Goal: Information Seeking & Learning: Stay updated

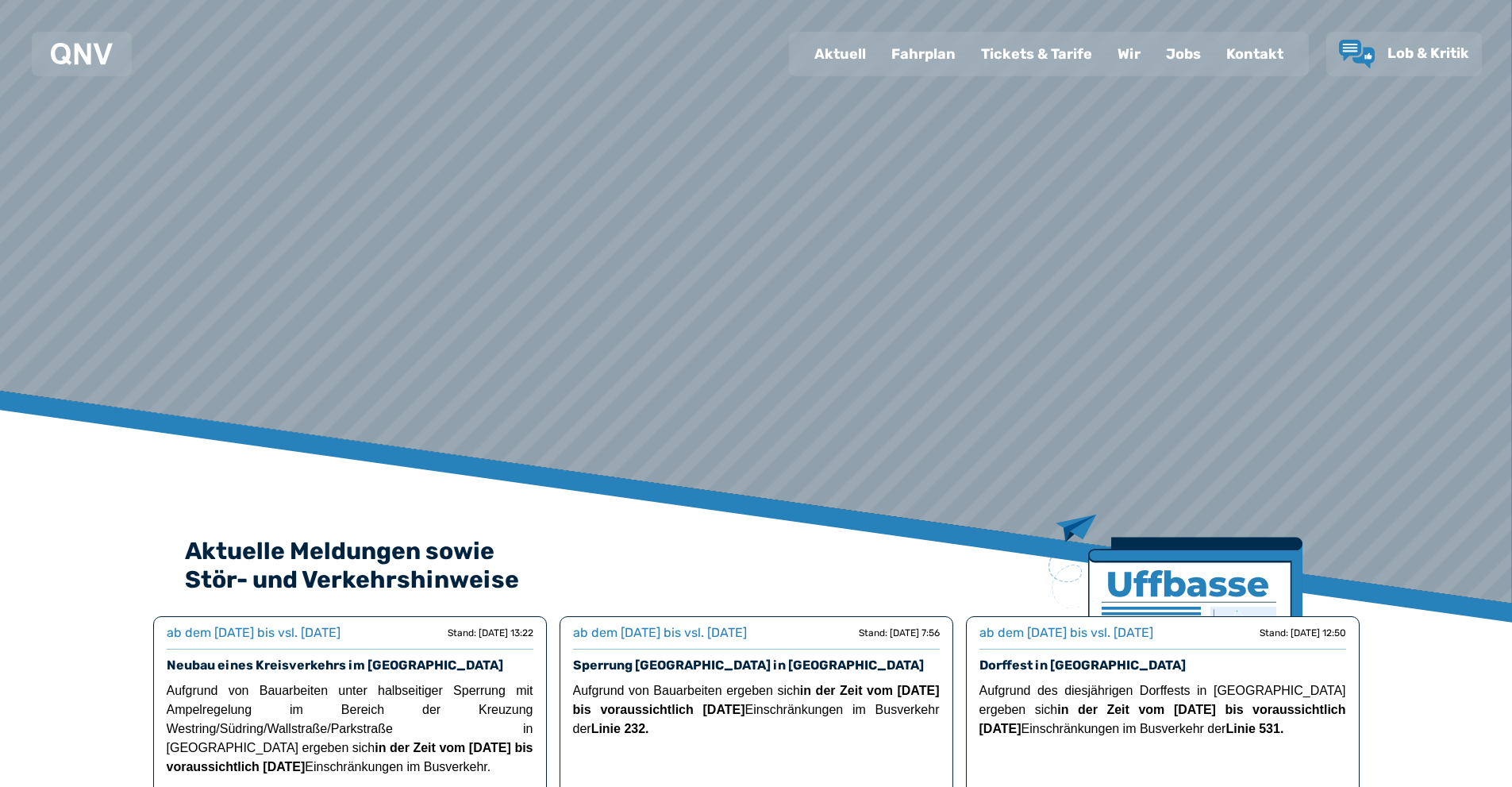
click at [956, 66] on div "Fahrplan" at bounding box center [924, 54] width 90 height 41
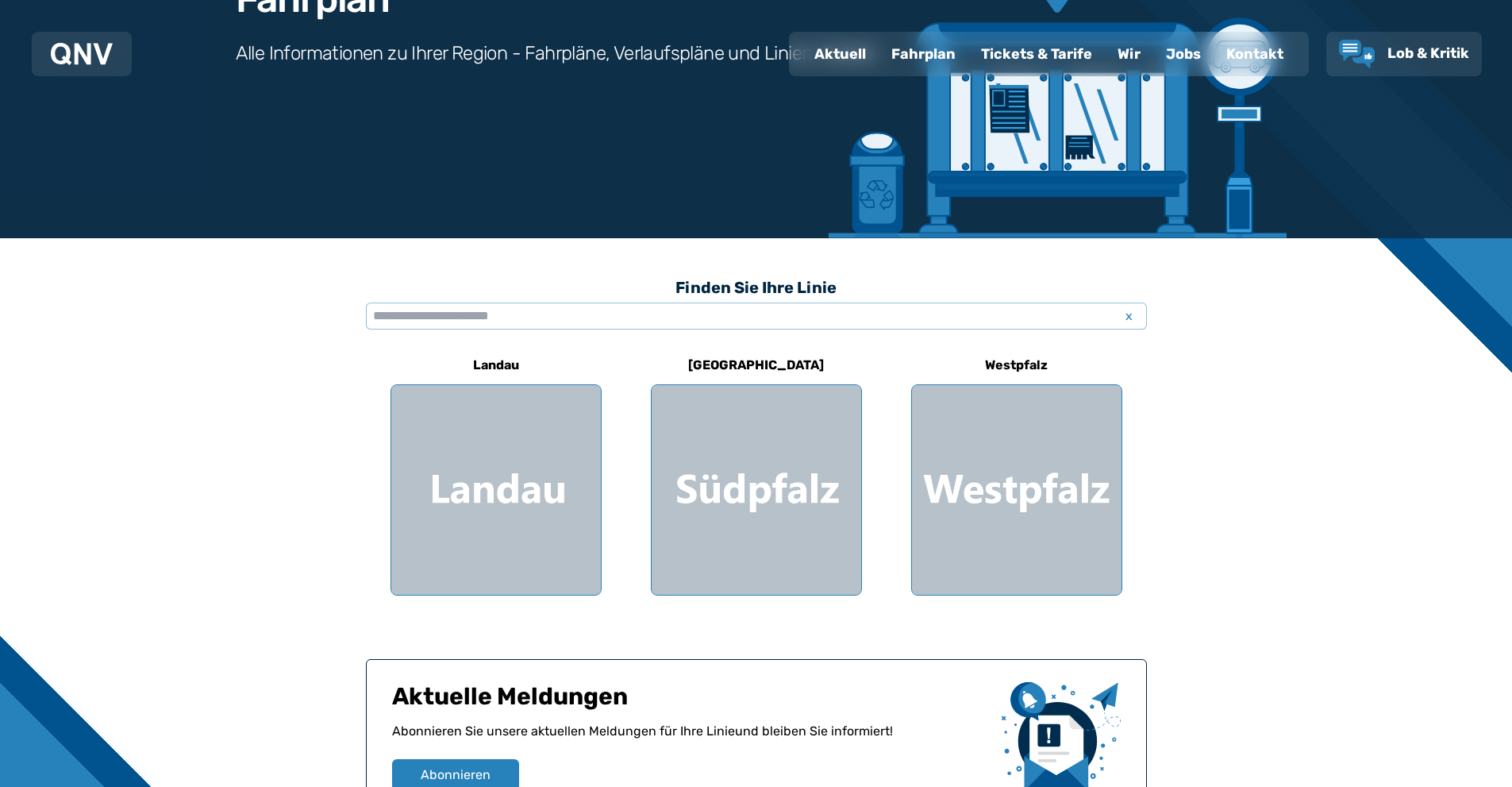
scroll to position [317, 0]
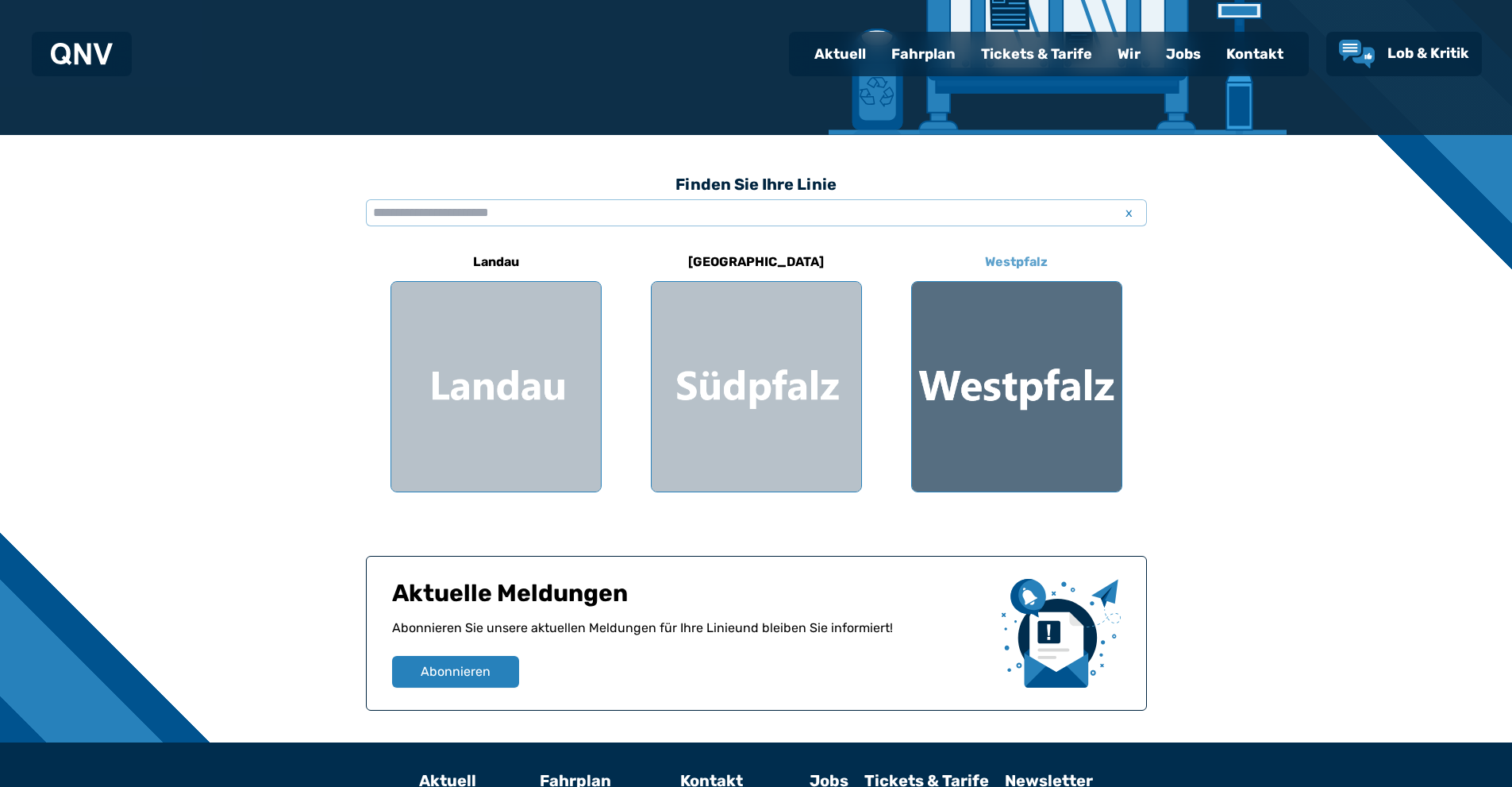
click at [974, 402] on div at bounding box center [1017, 386] width 210 height 210
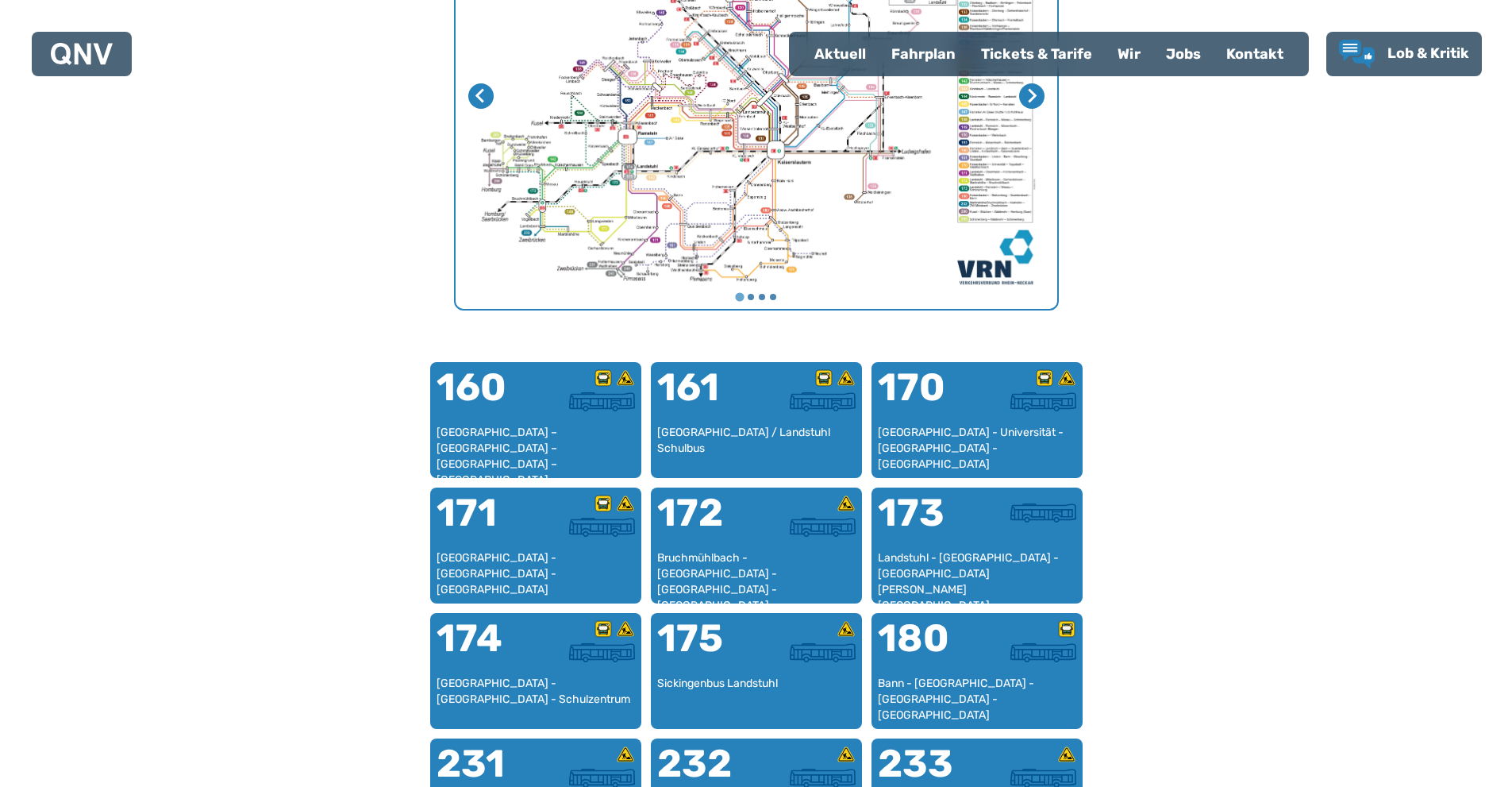
scroll to position [807, 0]
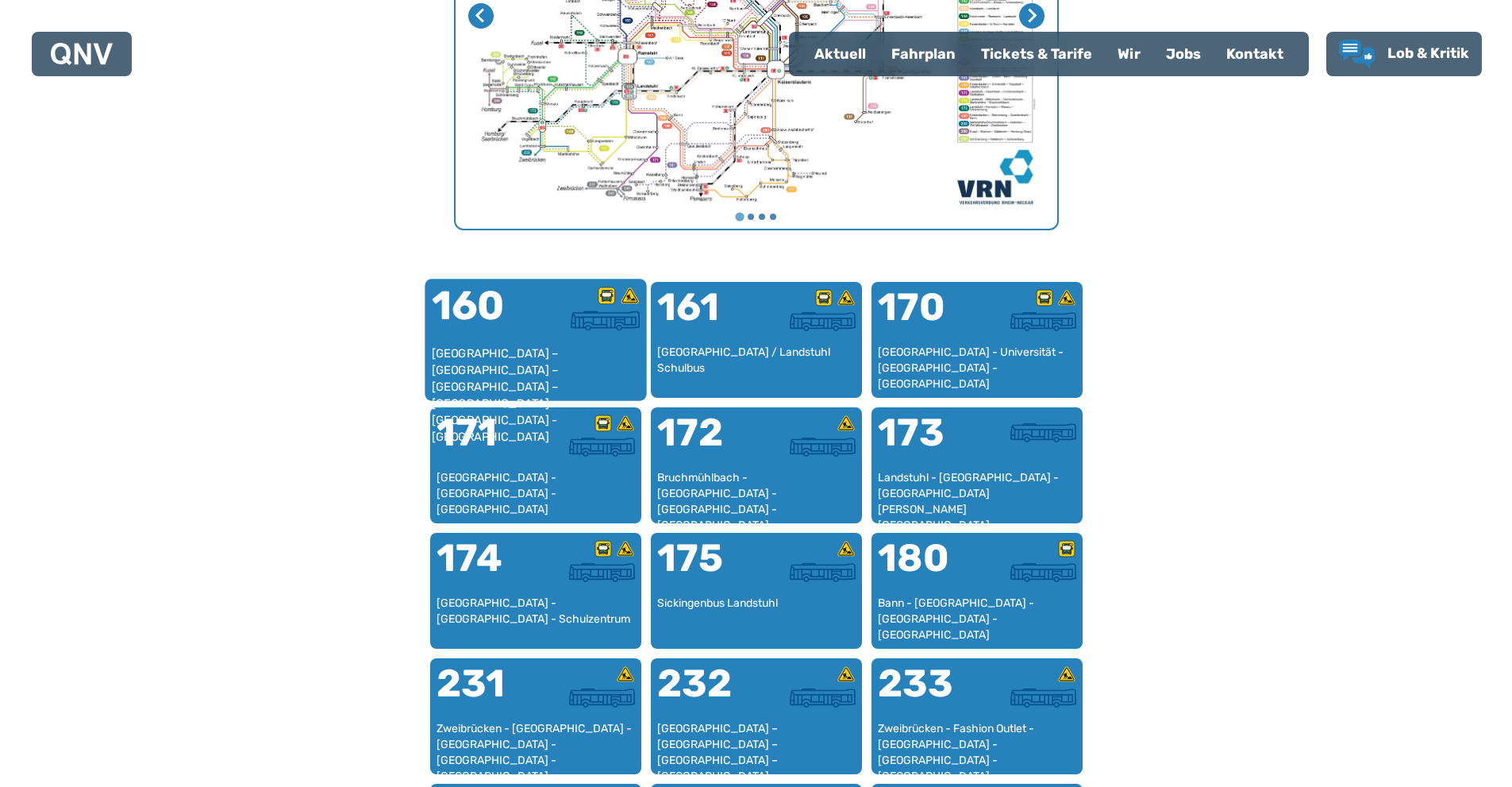
click at [558, 325] on div at bounding box center [588, 320] width 104 height 20
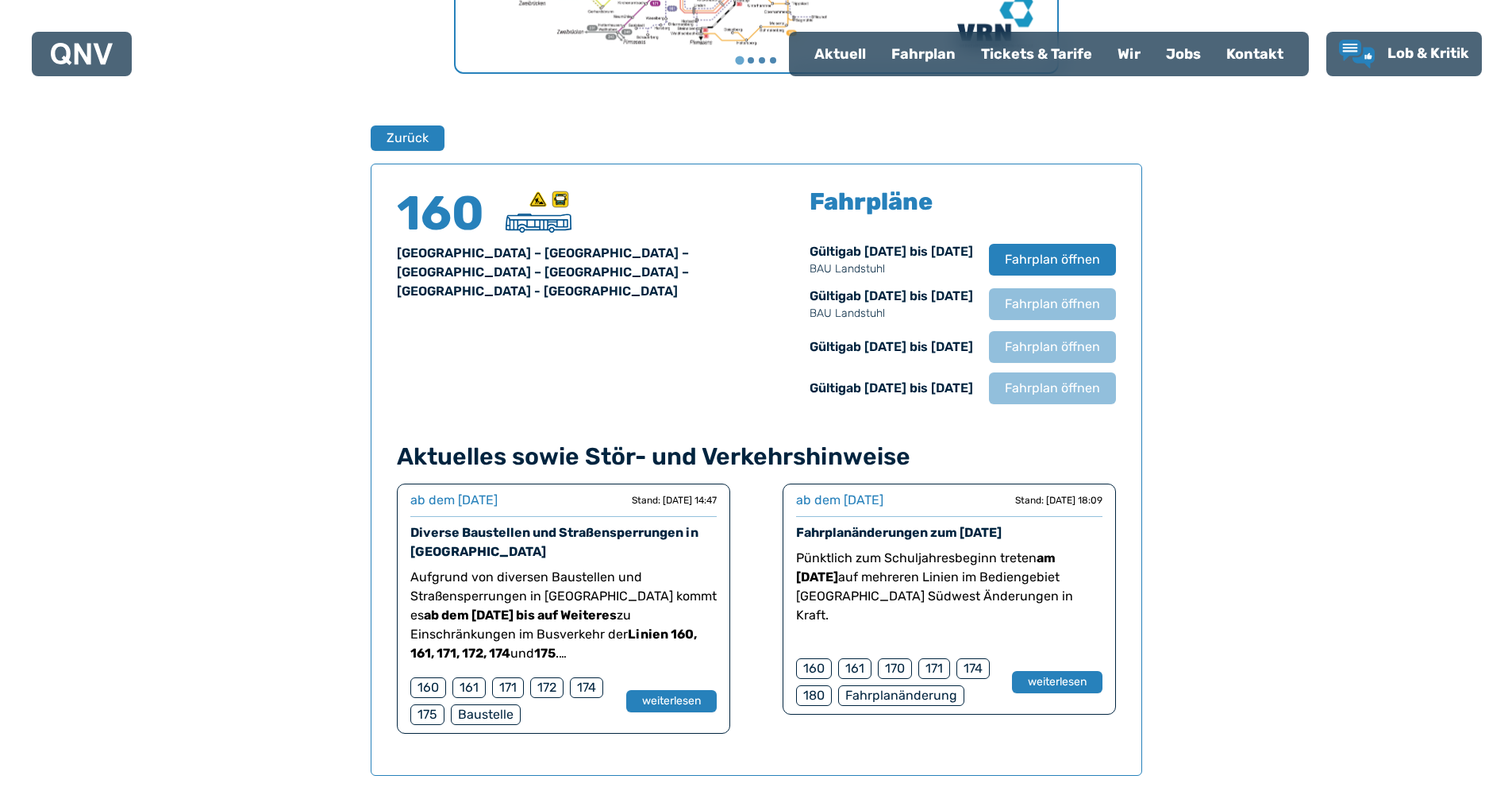
scroll to position [868, 0]
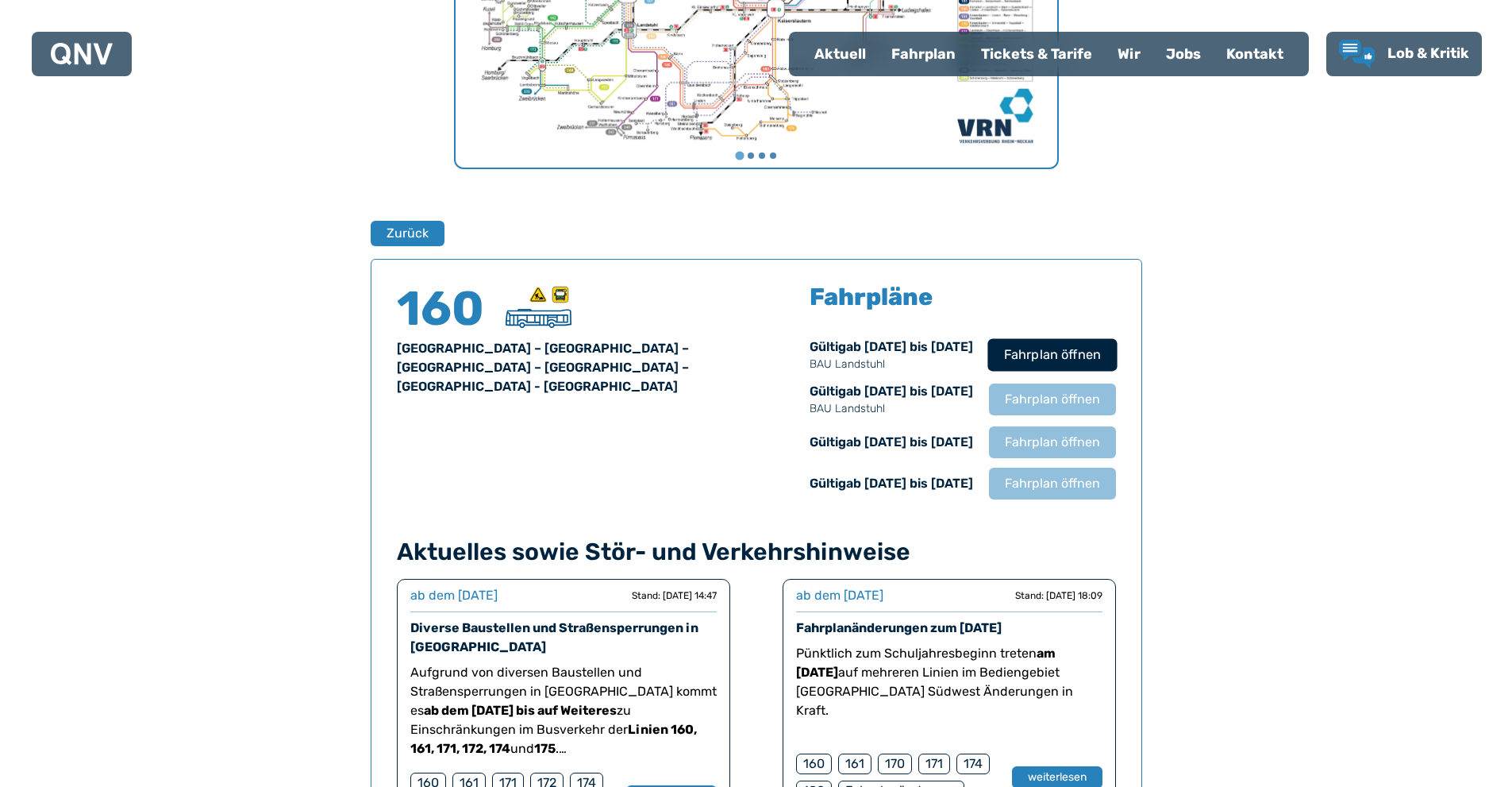
click at [1036, 359] on span "Fahrplan öffnen" at bounding box center [1052, 354] width 97 height 19
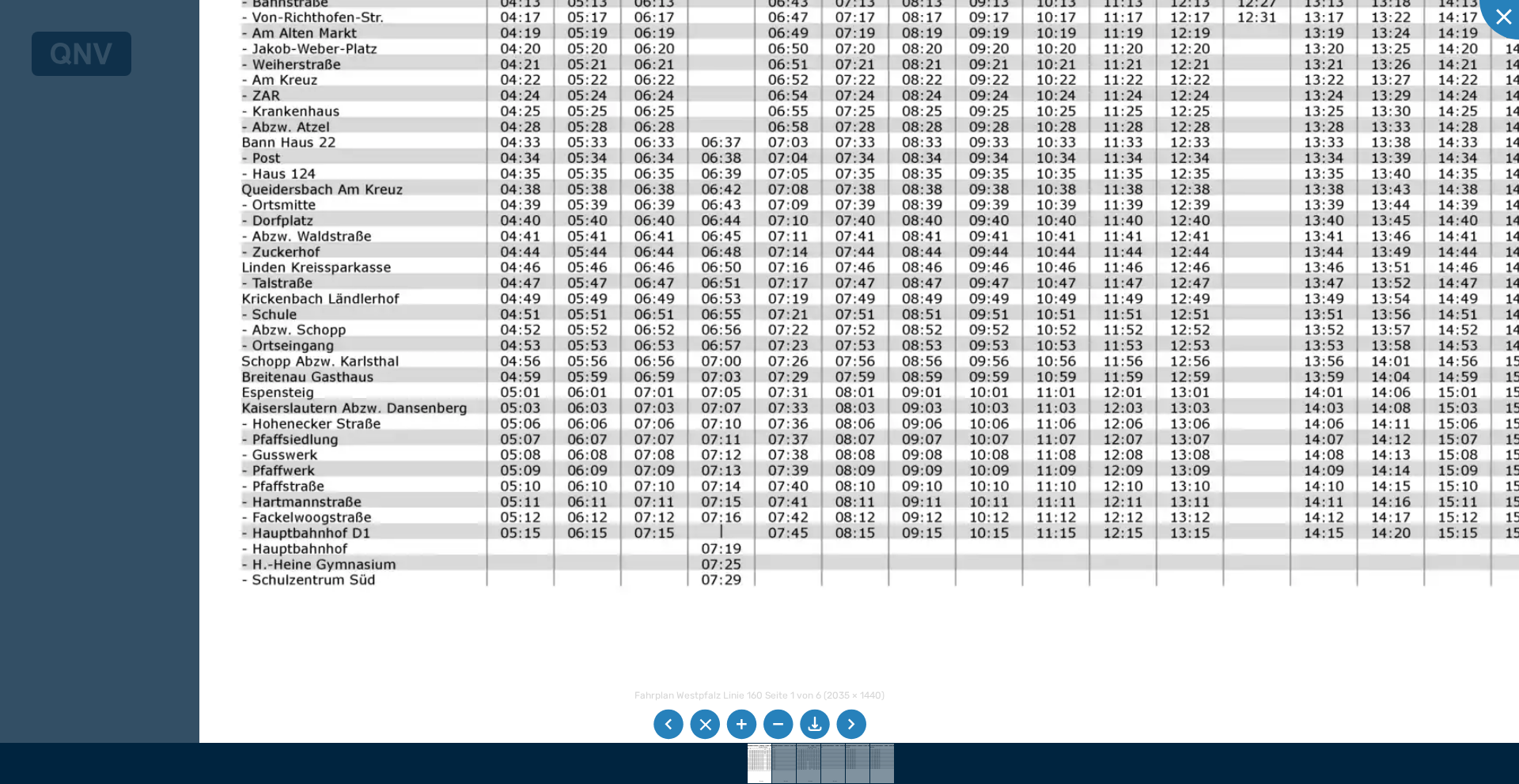
click at [59, 370] on div at bounding box center [759, 392] width 1519 height 784
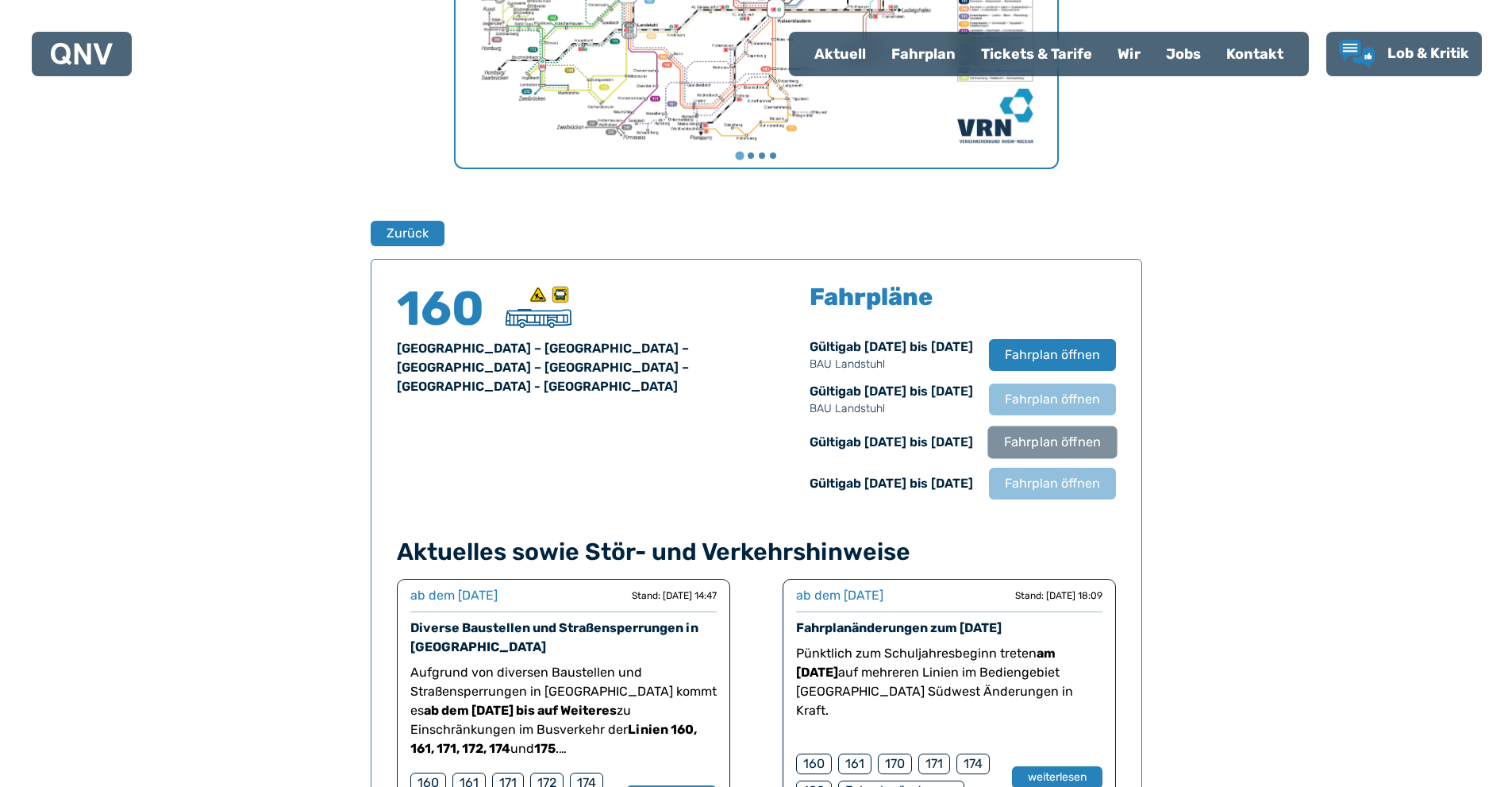
click at [1032, 445] on span "Fahrplan öffnen" at bounding box center [1052, 442] width 97 height 19
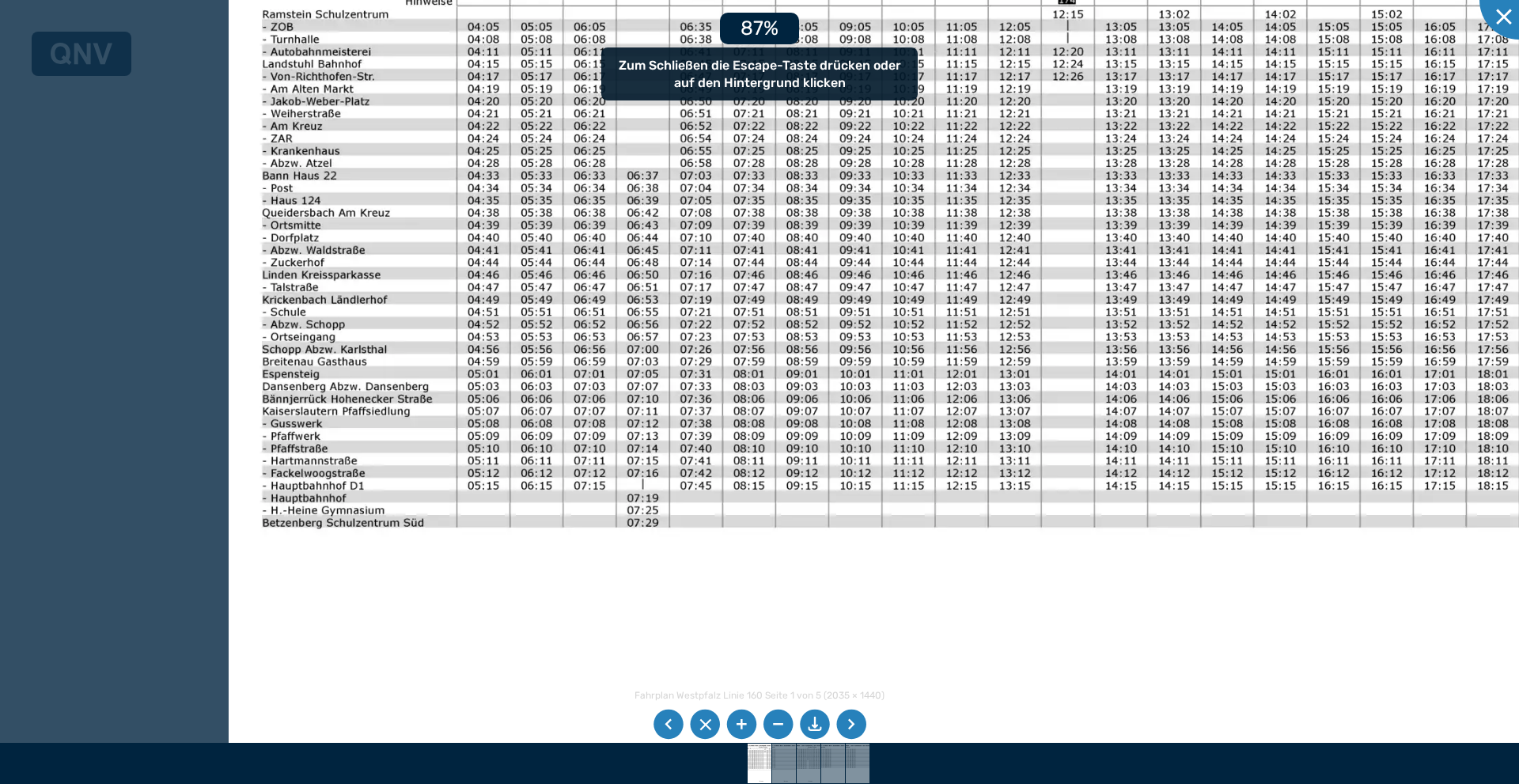
click at [0, 367] on div at bounding box center [759, 392] width 1519 height 784
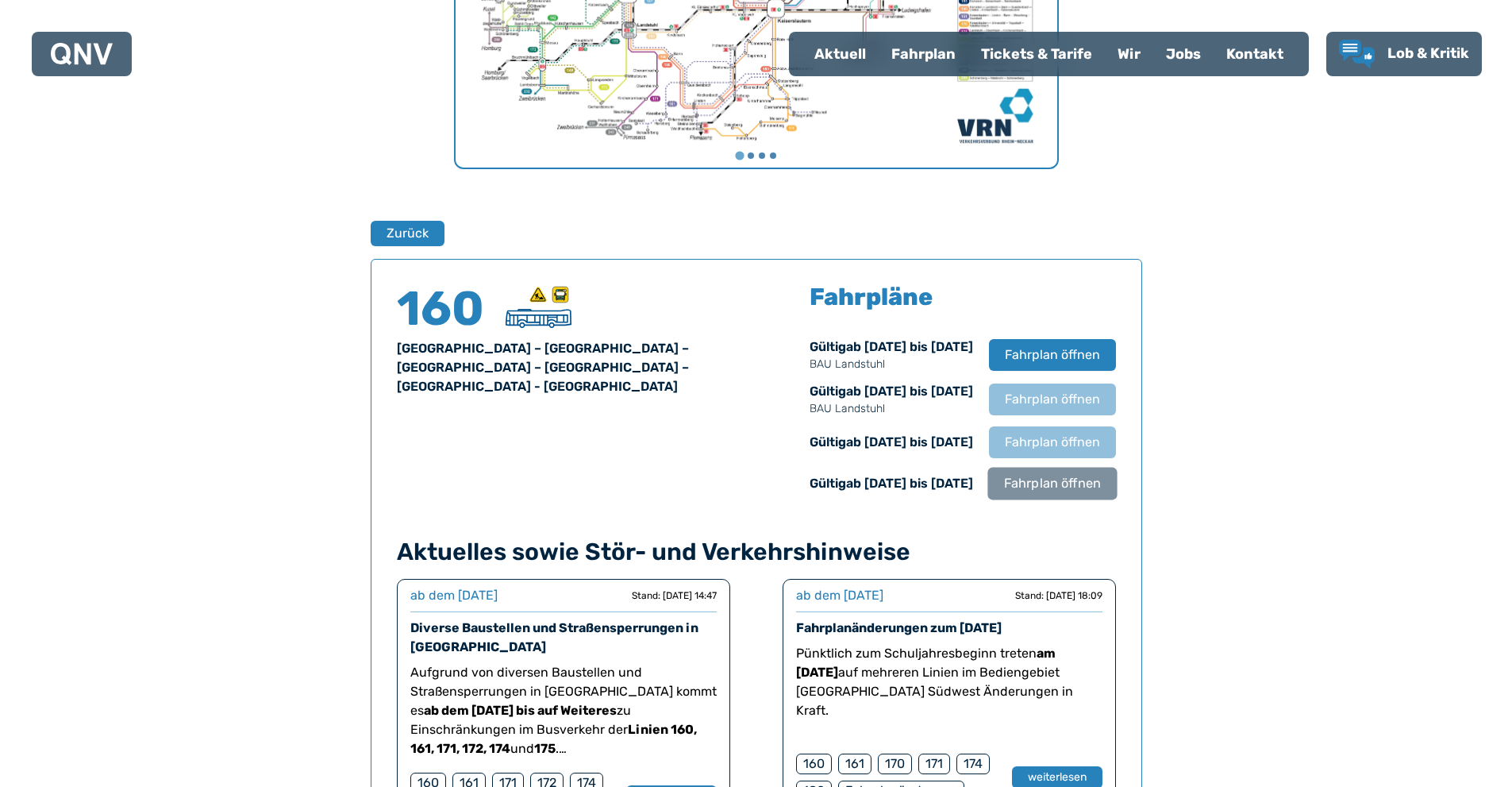
click at [1040, 481] on span "Fahrplan öffnen" at bounding box center [1052, 483] width 97 height 19
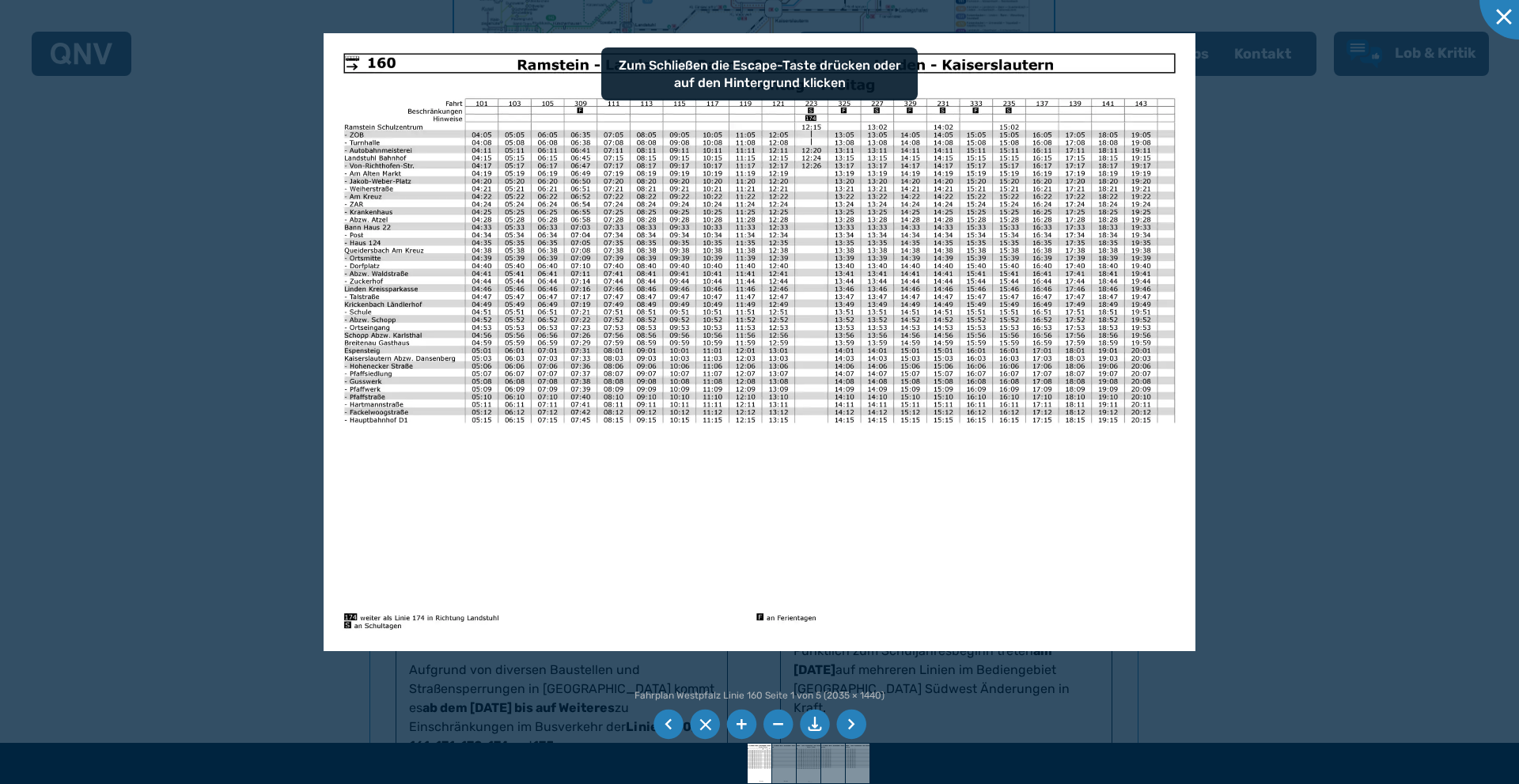
click at [271, 456] on div at bounding box center [759, 392] width 1519 height 784
click at [158, 399] on div at bounding box center [759, 392] width 1519 height 784
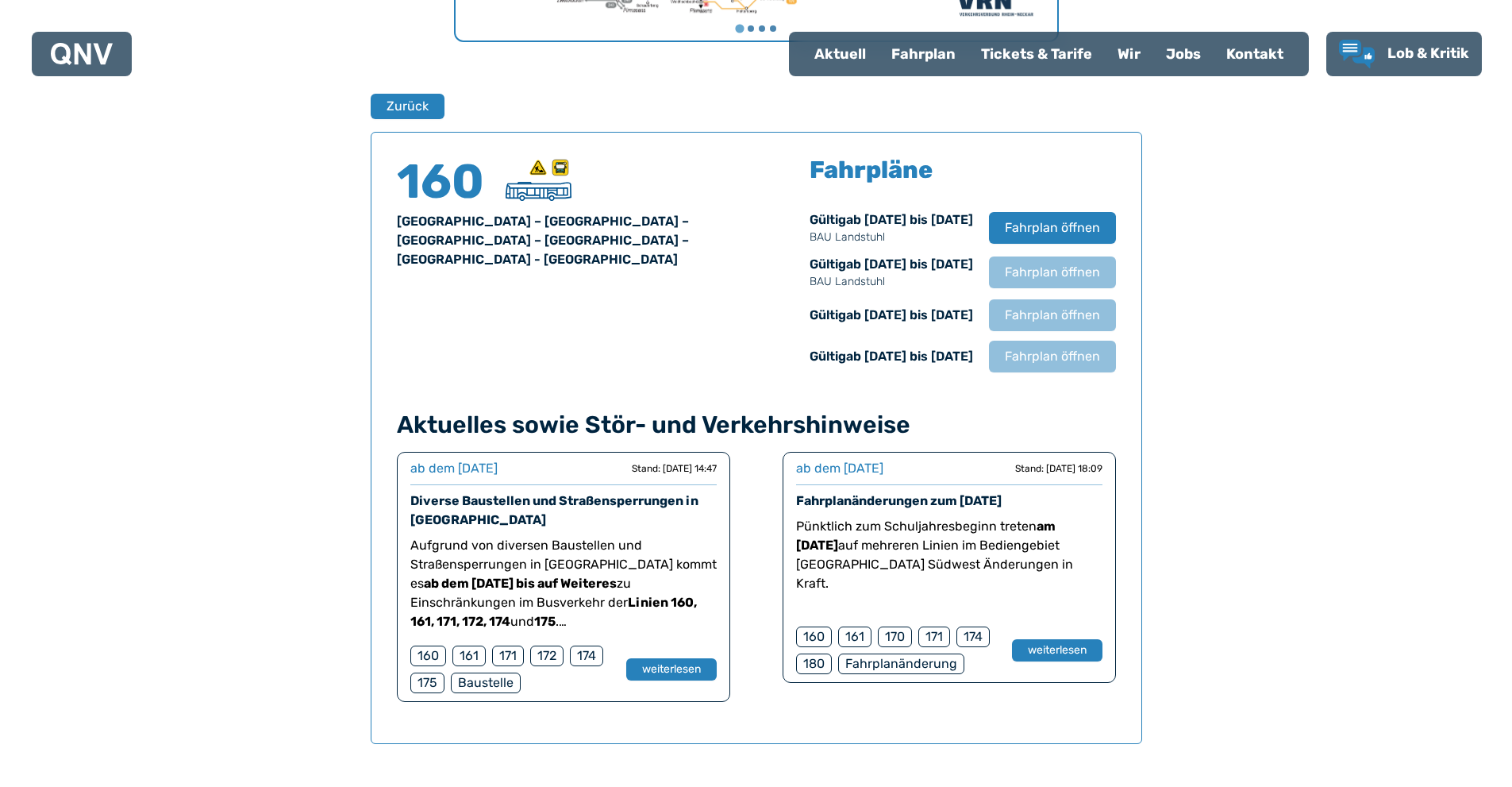
scroll to position [1026, 0]
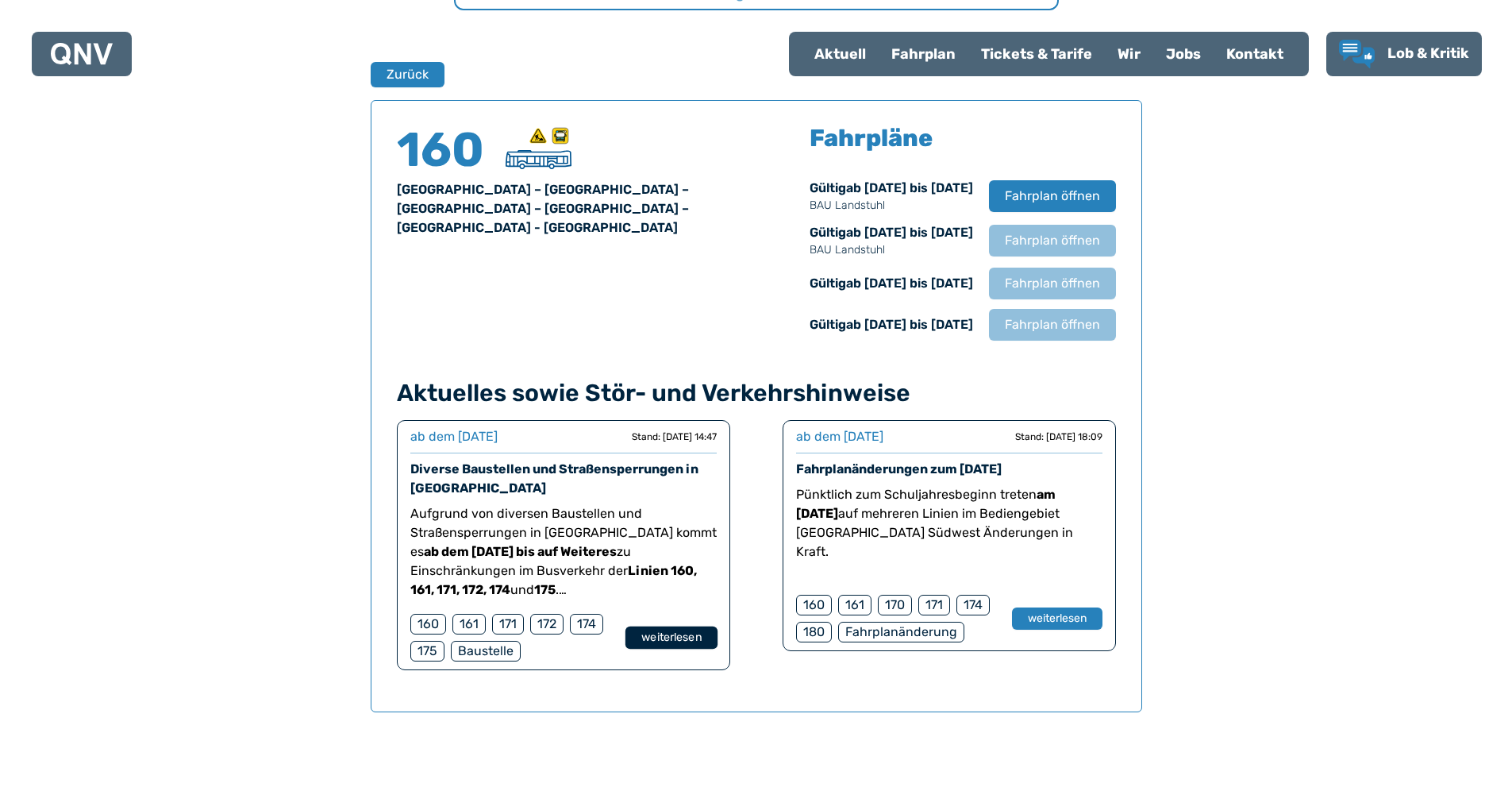
click at [662, 636] on button "weiterlesen" at bounding box center [670, 638] width 92 height 23
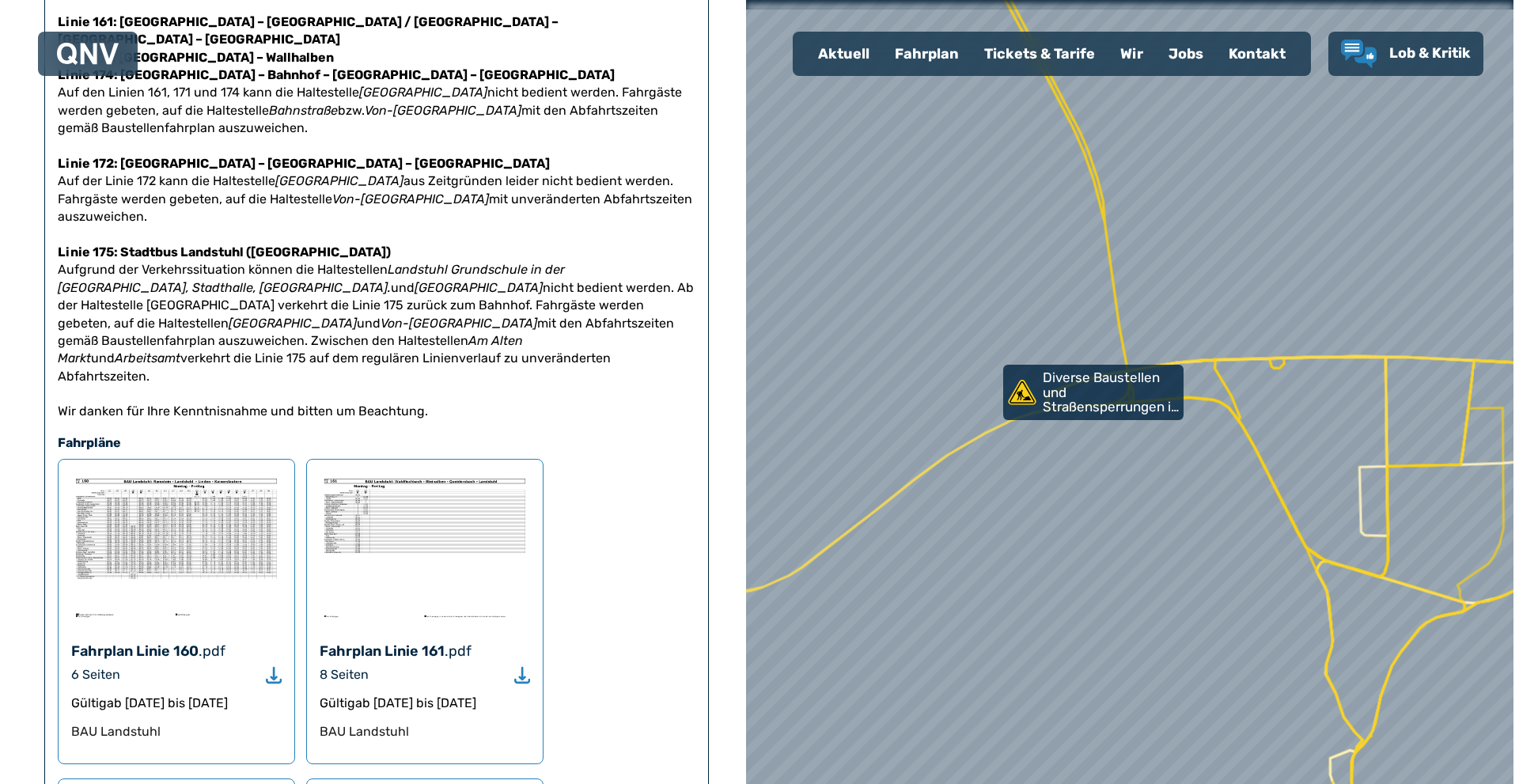
scroll to position [554, 0]
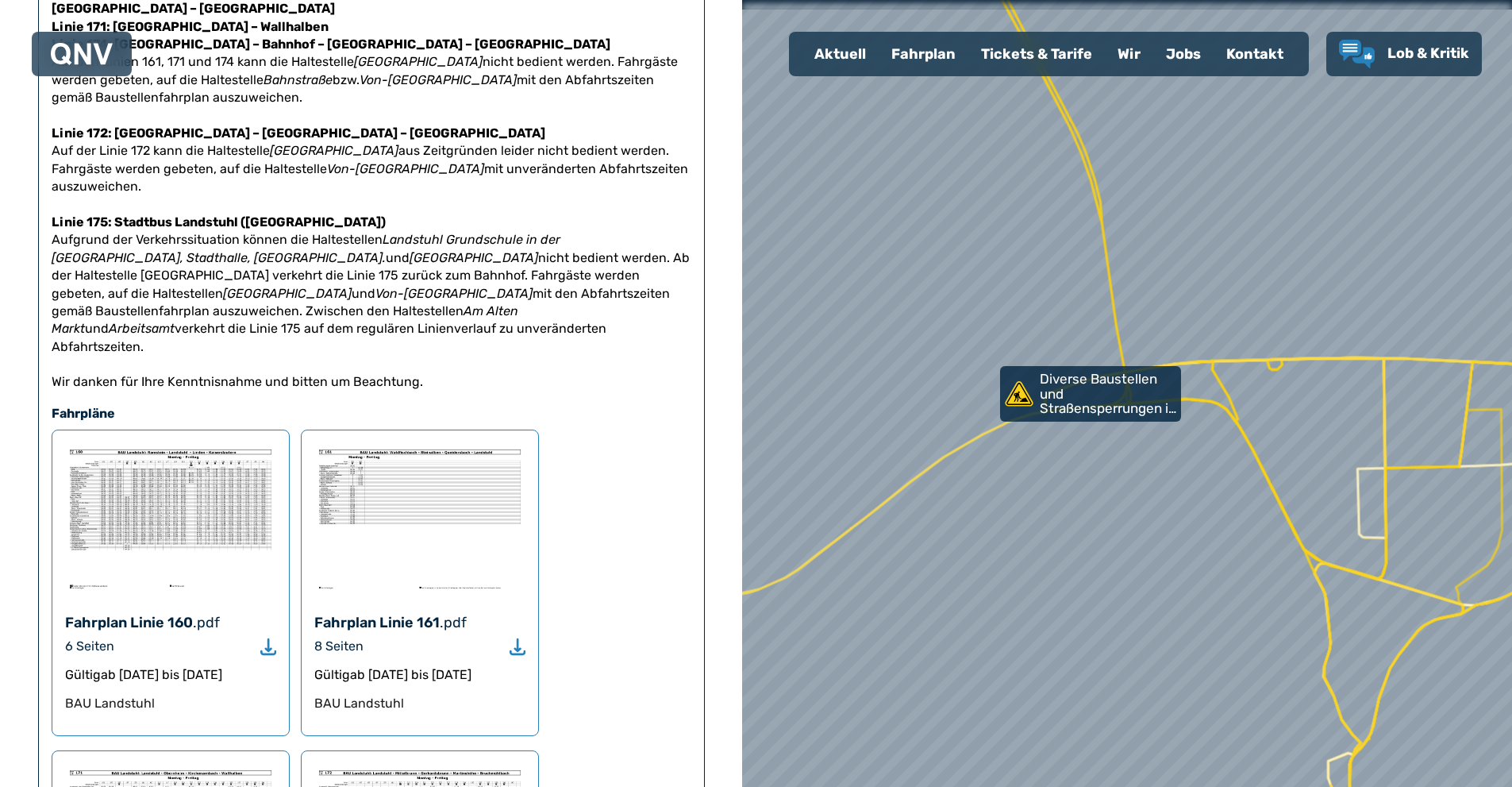
click at [163, 518] on img at bounding box center [171, 518] width 212 height 151
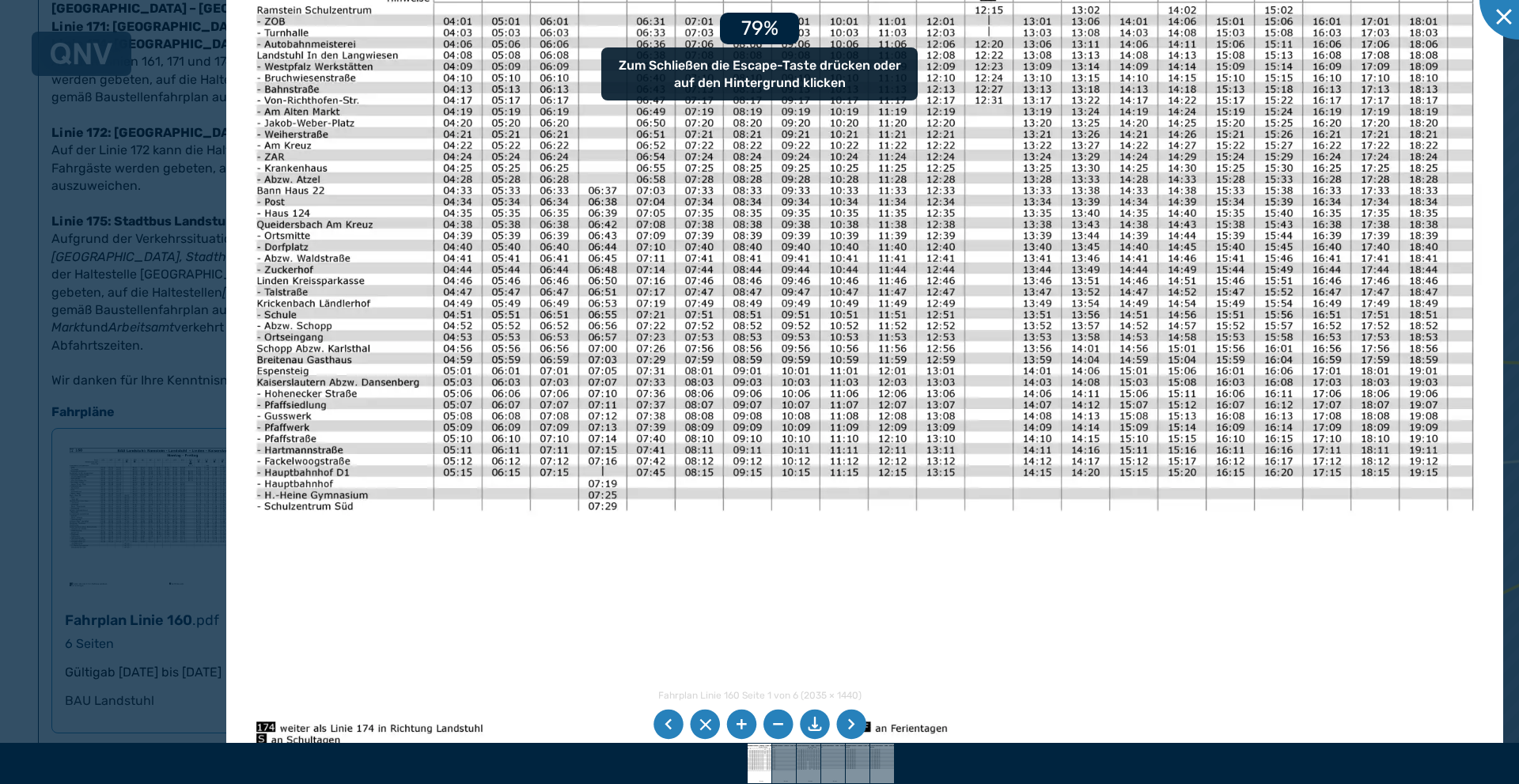
click at [144, 422] on div at bounding box center [759, 392] width 1519 height 784
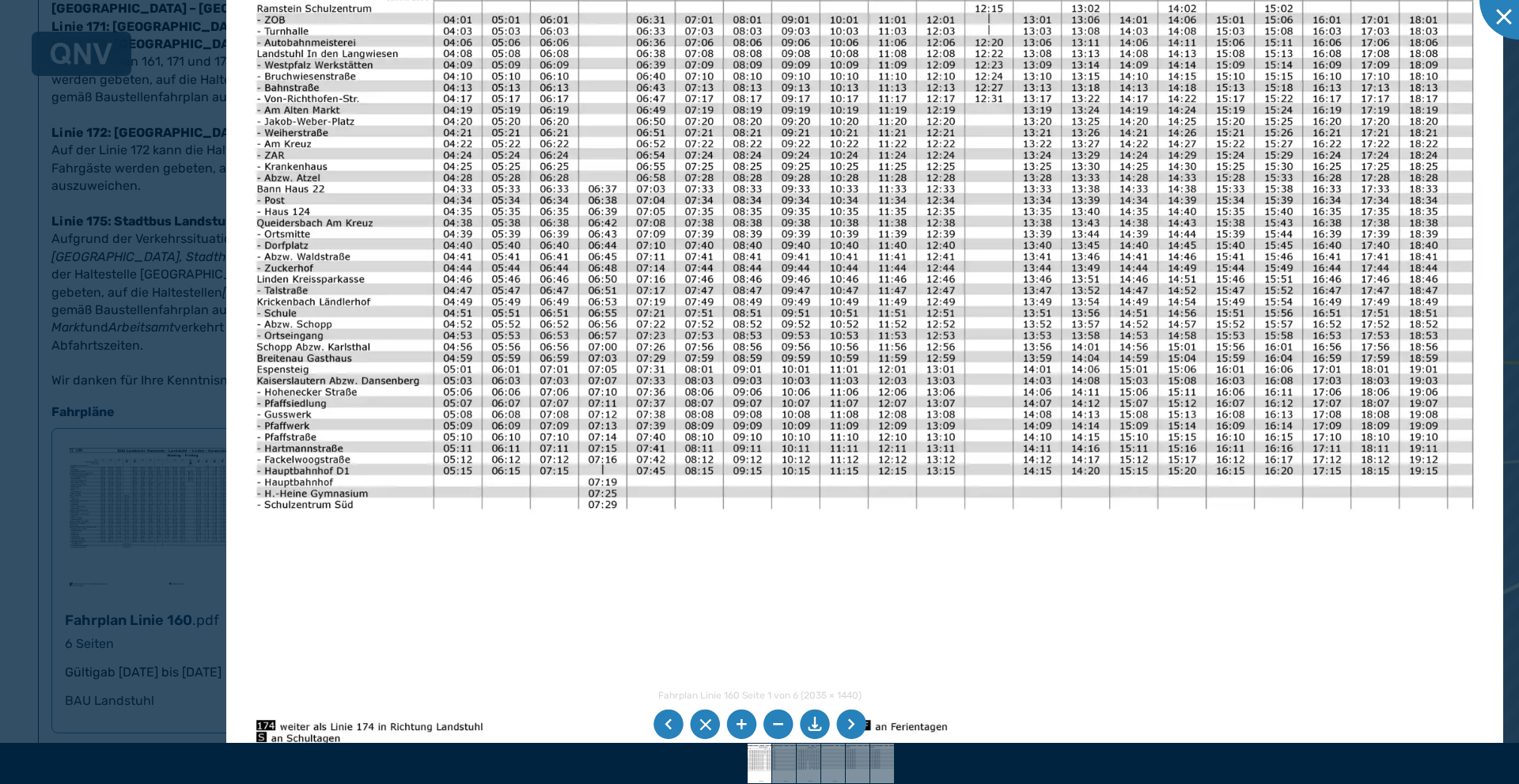
click at [130, 253] on div at bounding box center [759, 392] width 1519 height 784
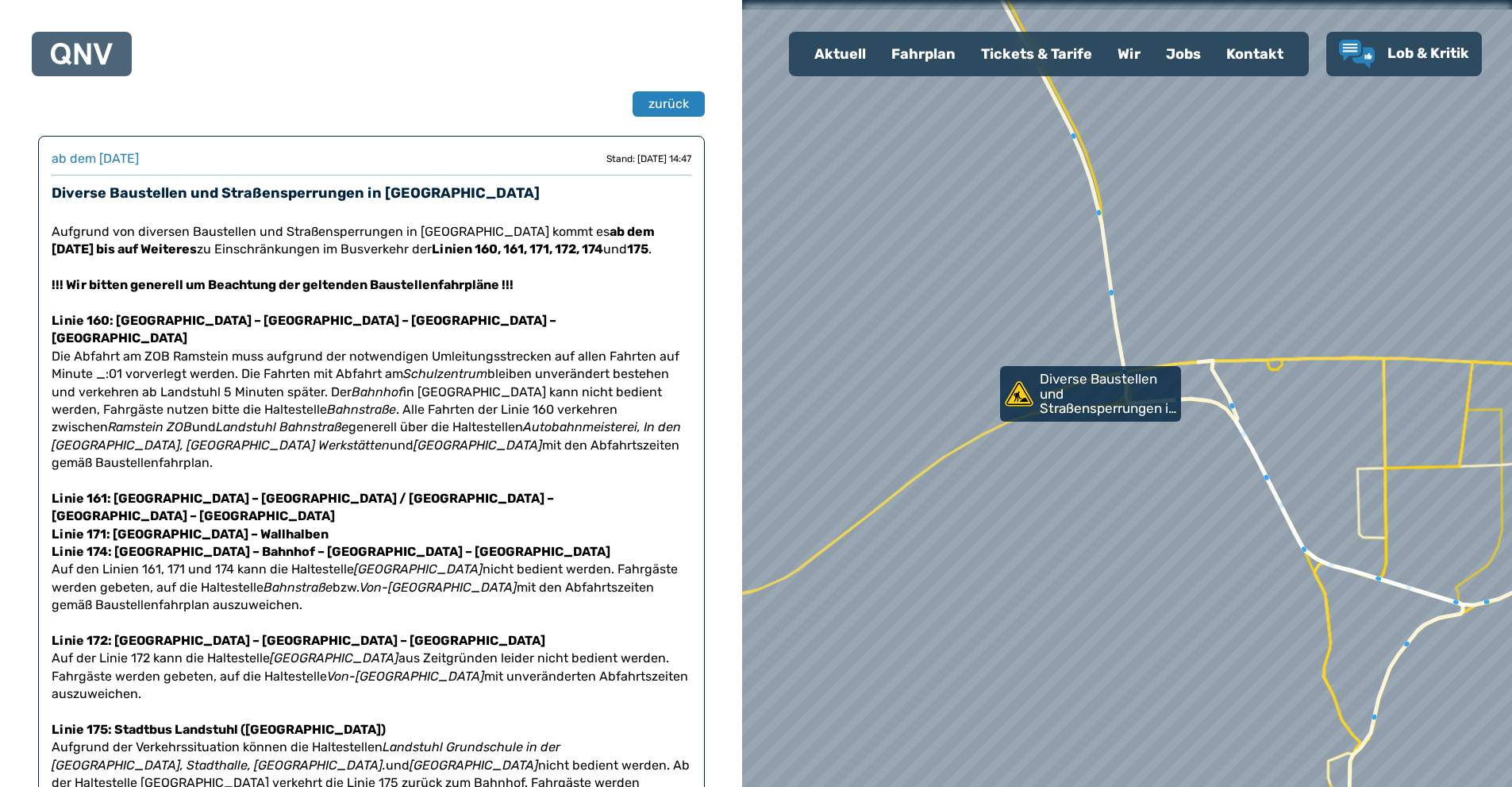
scroll to position [0, 0]
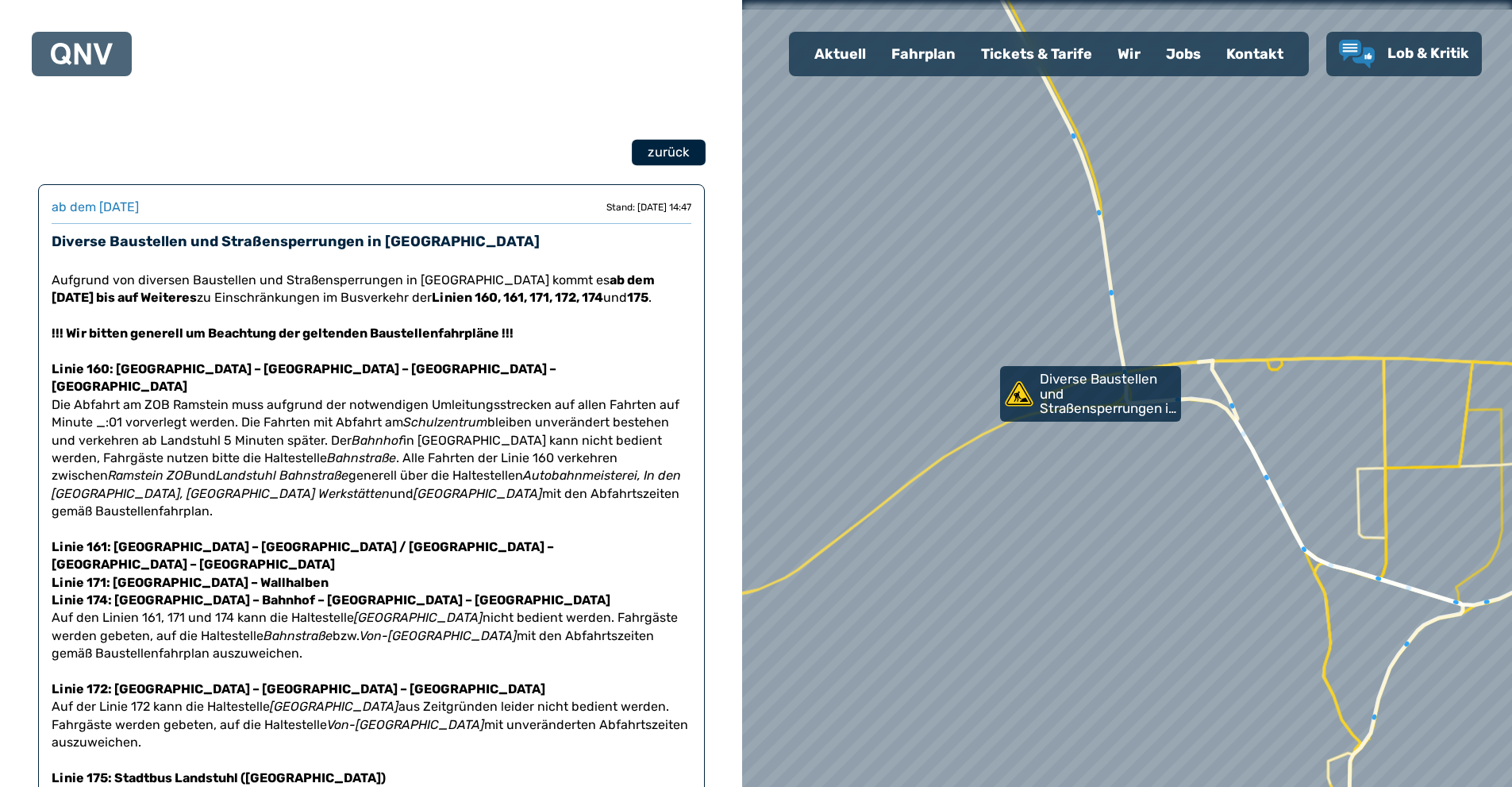
click at [654, 154] on span "zurück" at bounding box center [669, 151] width 41 height 19
select select "*"
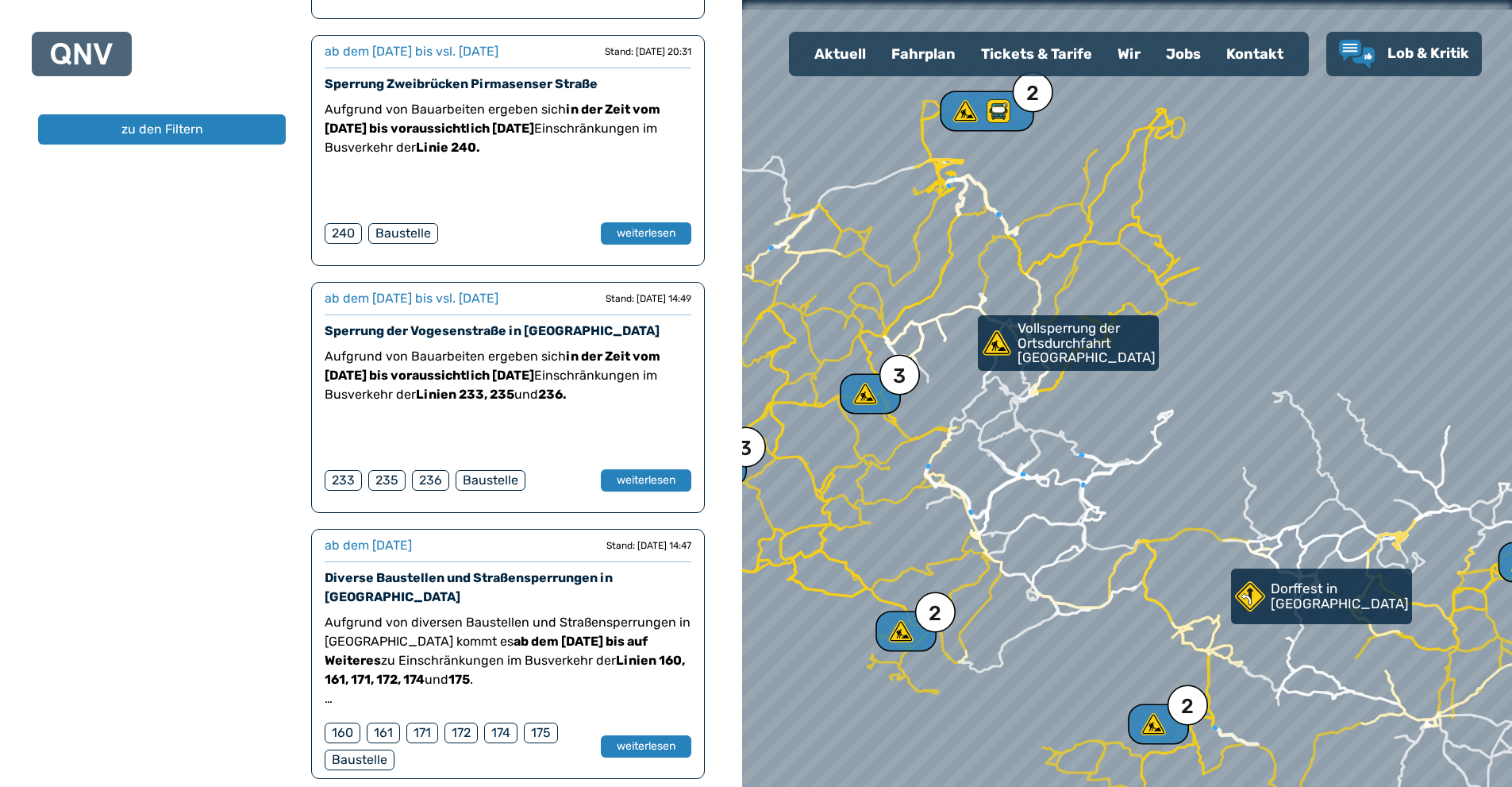
scroll to position [2303, 0]
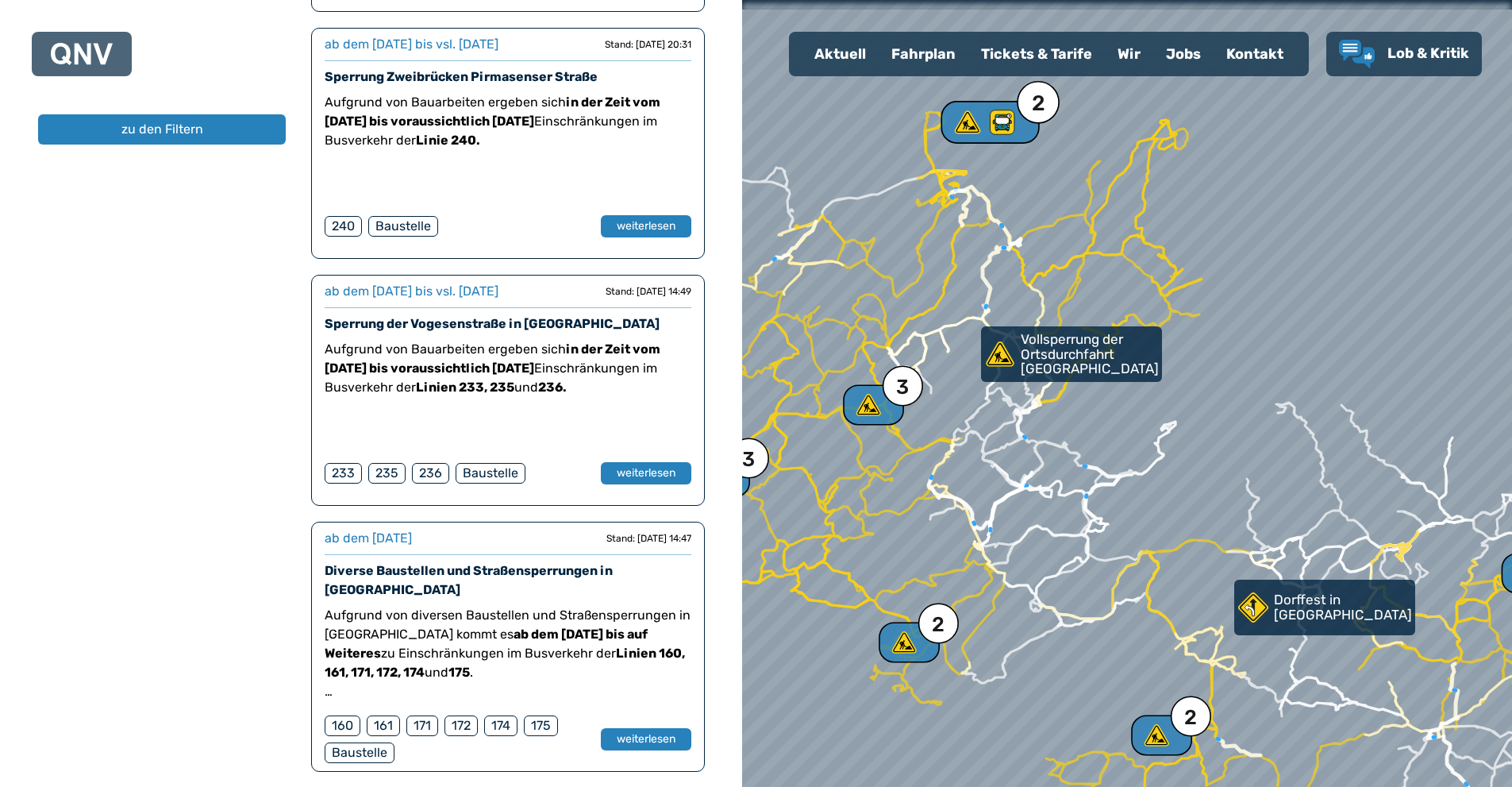
drag, startPoint x: 982, startPoint y: 139, endPoint x: 1015, endPoint y: 281, distance: 145.8
click at [1015, 143] on div "2" at bounding box center [990, 122] width 99 height 43
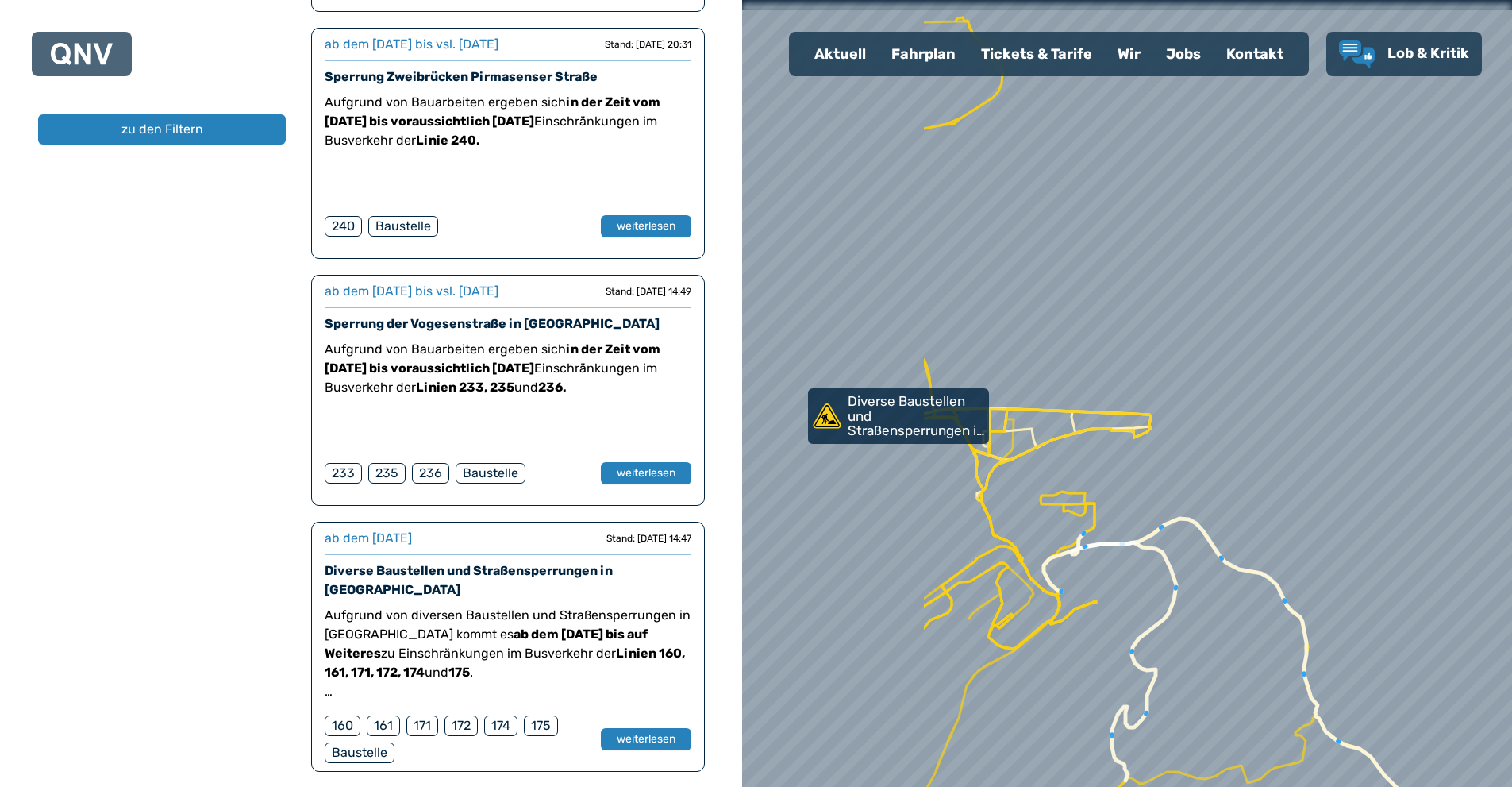
drag, startPoint x: 1111, startPoint y: 342, endPoint x: 1254, endPoint y: 330, distance: 143.5
click at [1254, 330] on div at bounding box center [1139, 392] width 924 height 944
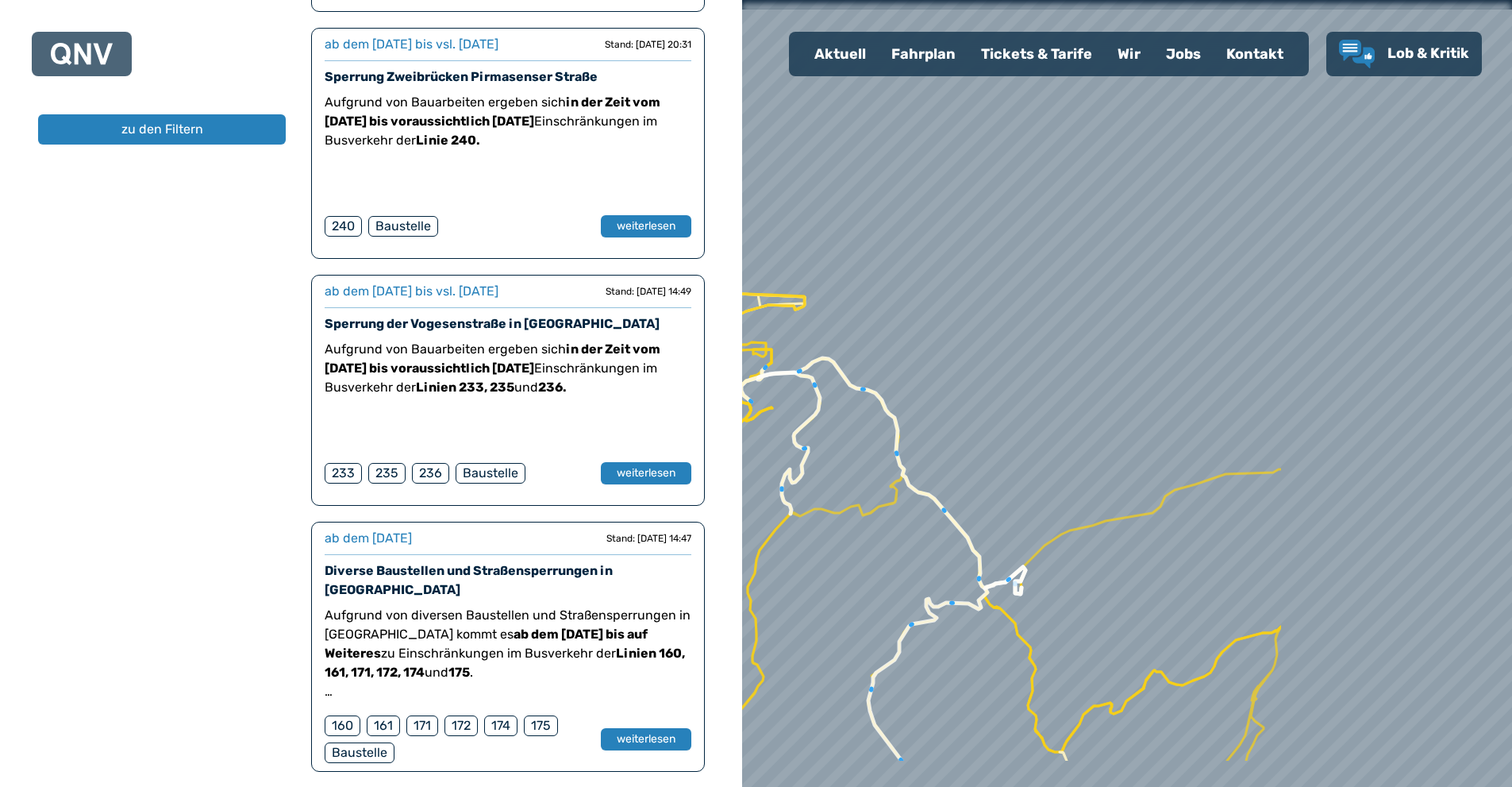
drag, startPoint x: 1110, startPoint y: 379, endPoint x: 1041, endPoint y: 328, distance: 85.8
click at [899, 313] on div at bounding box center [1093, 382] width 924 height 944
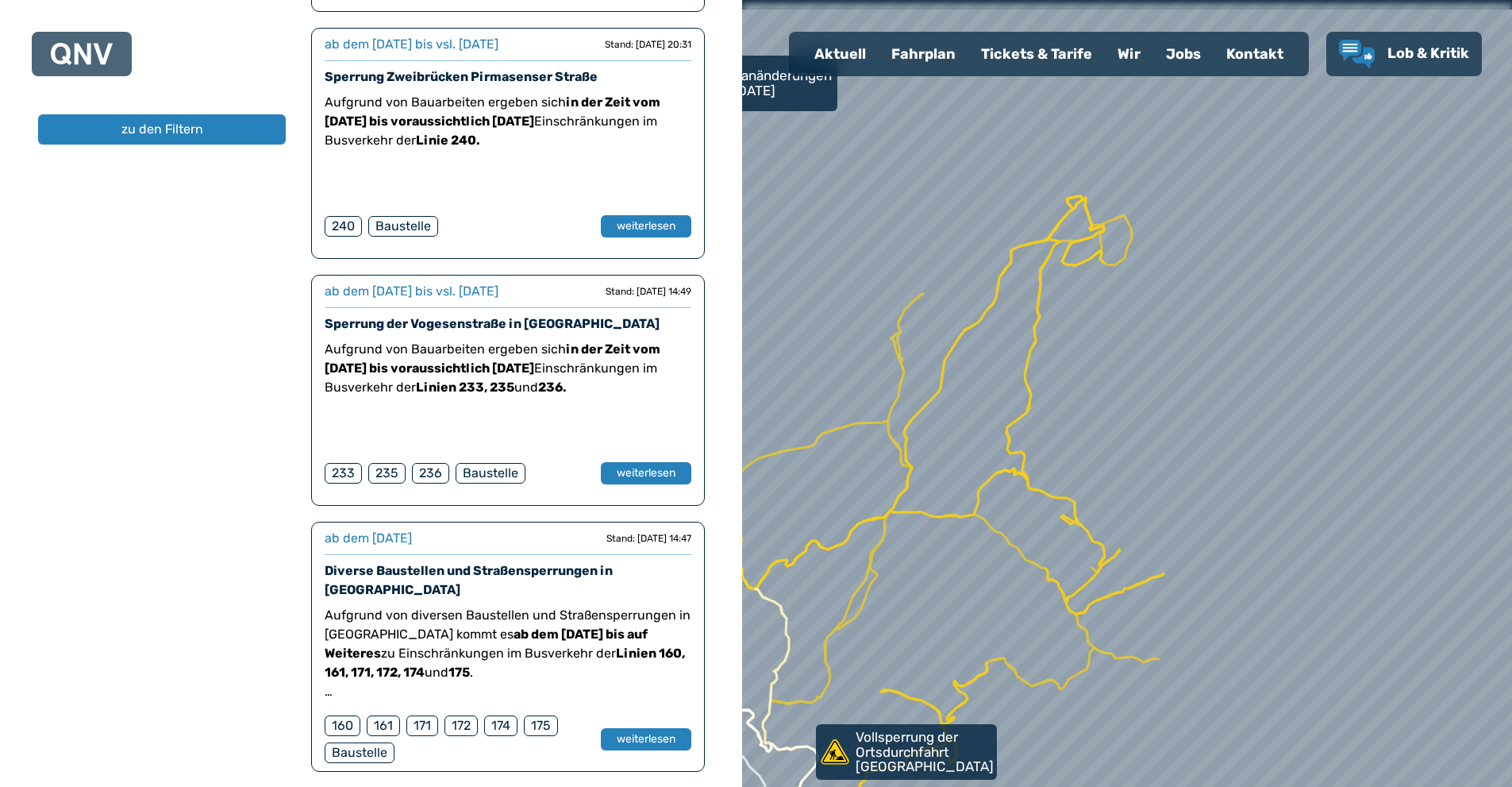
drag, startPoint x: 1199, startPoint y: 349, endPoint x: 929, endPoint y: 365, distance: 270.5
click at [929, 365] on div at bounding box center [1125, 393] width 924 height 944
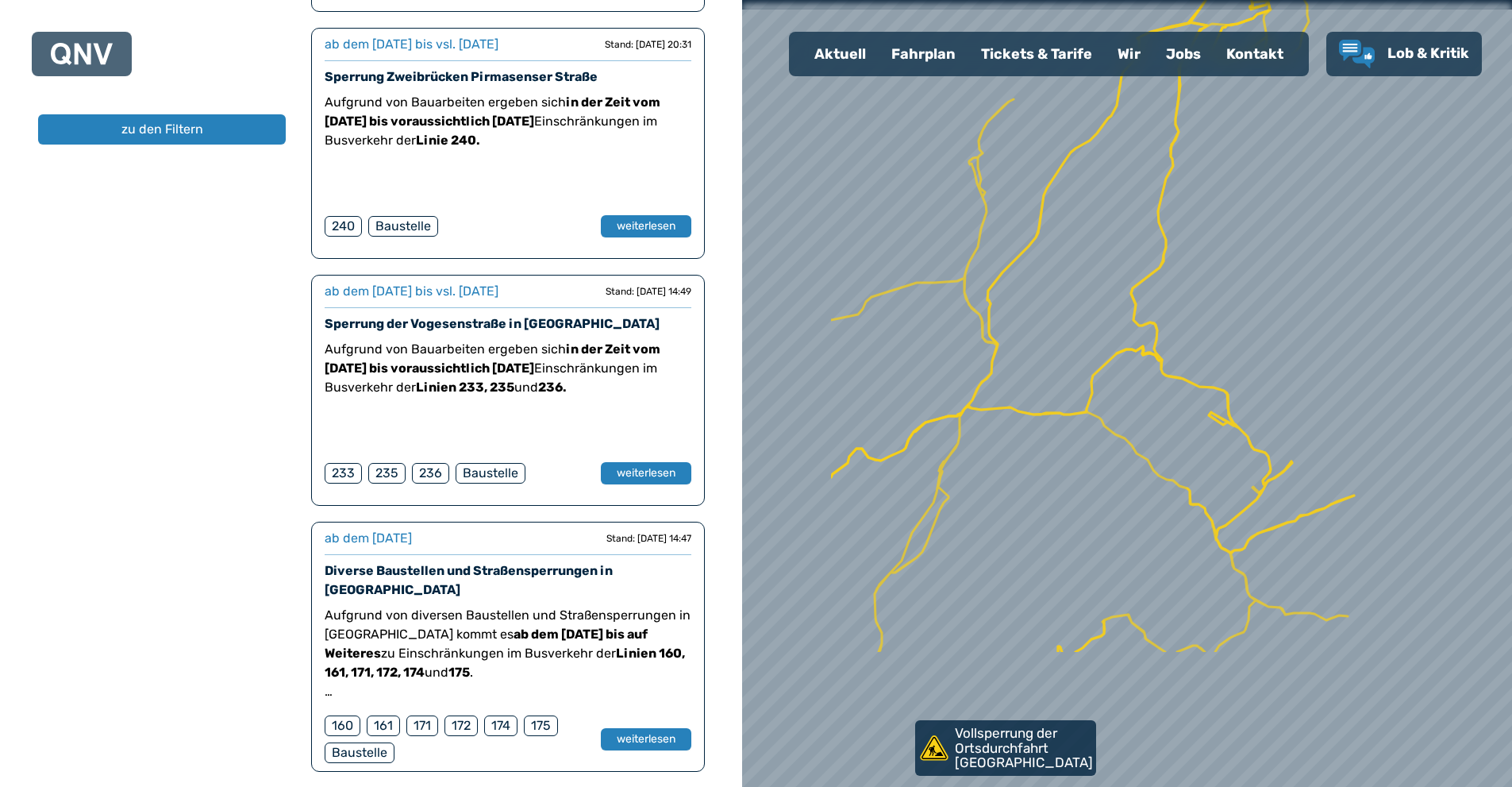
drag, startPoint x: 1011, startPoint y: 409, endPoint x: 1171, endPoint y: 194, distance: 268.0
click at [1171, 195] on div at bounding box center [1127, 393] width 924 height 944
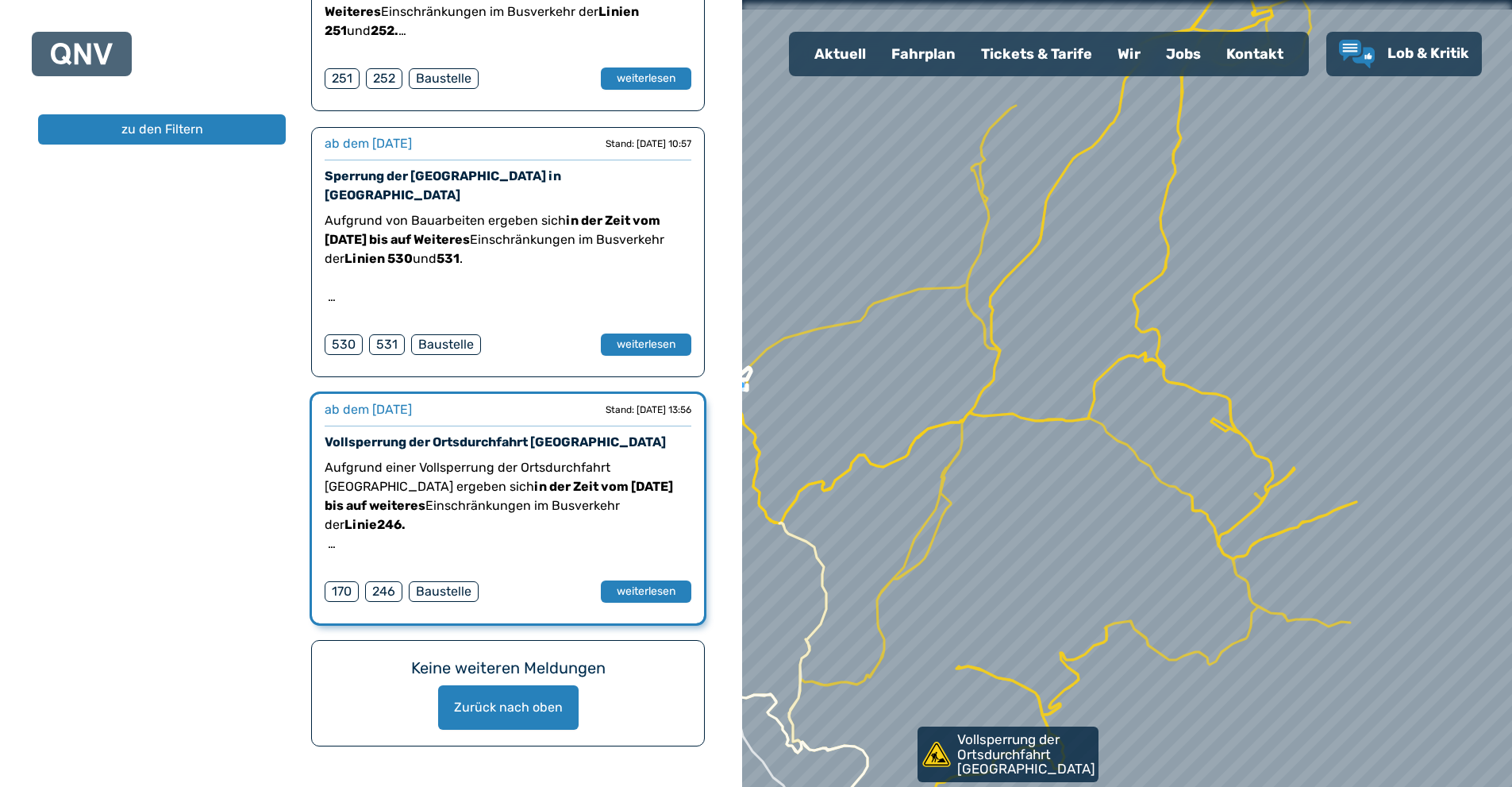
scroll to position [4769, 0]
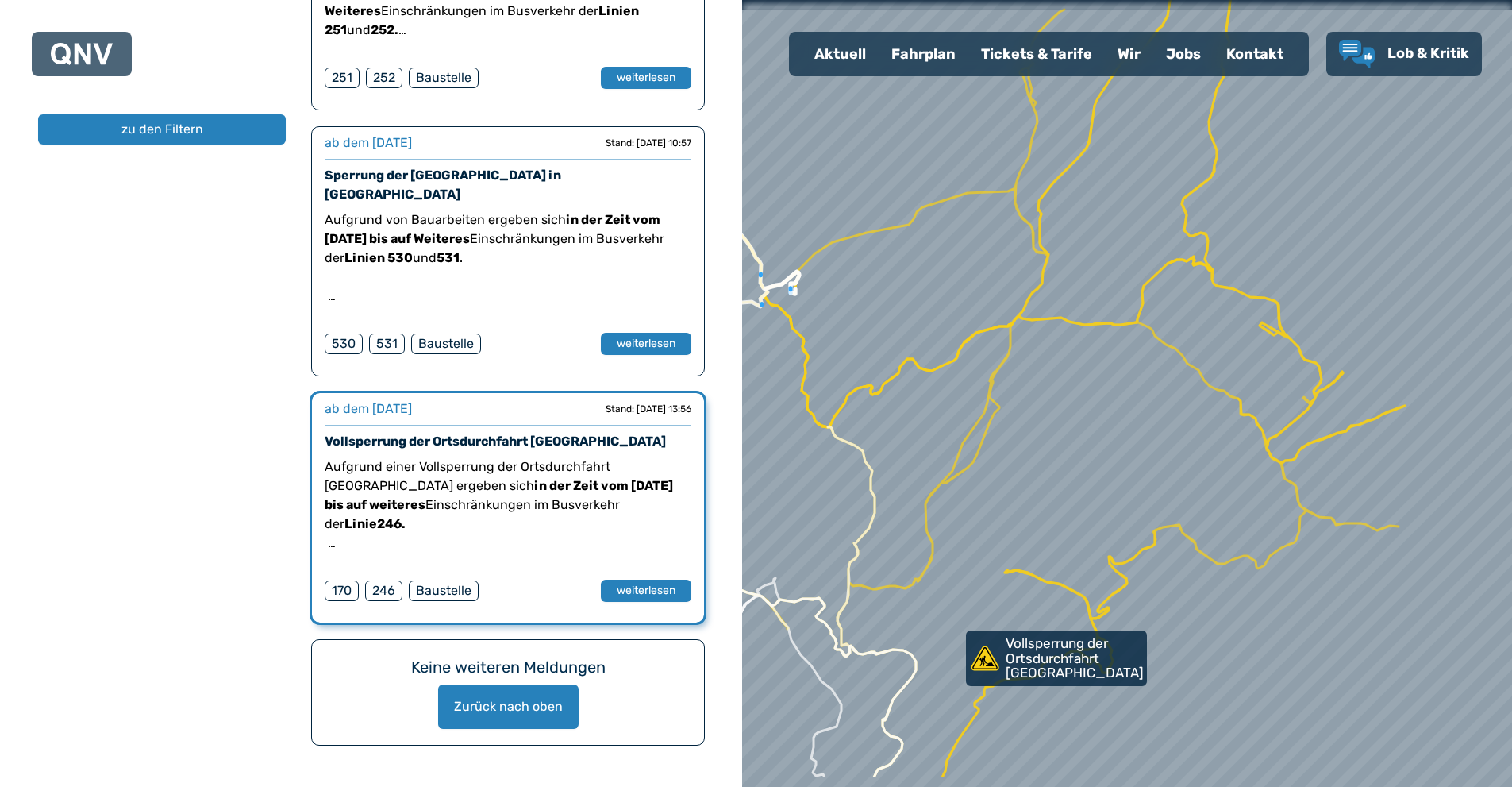
drag, startPoint x: 1073, startPoint y: 261, endPoint x: 1111, endPoint y: 345, distance: 92.2
click at [1123, 166] on div at bounding box center [1128, 389] width 924 height 944
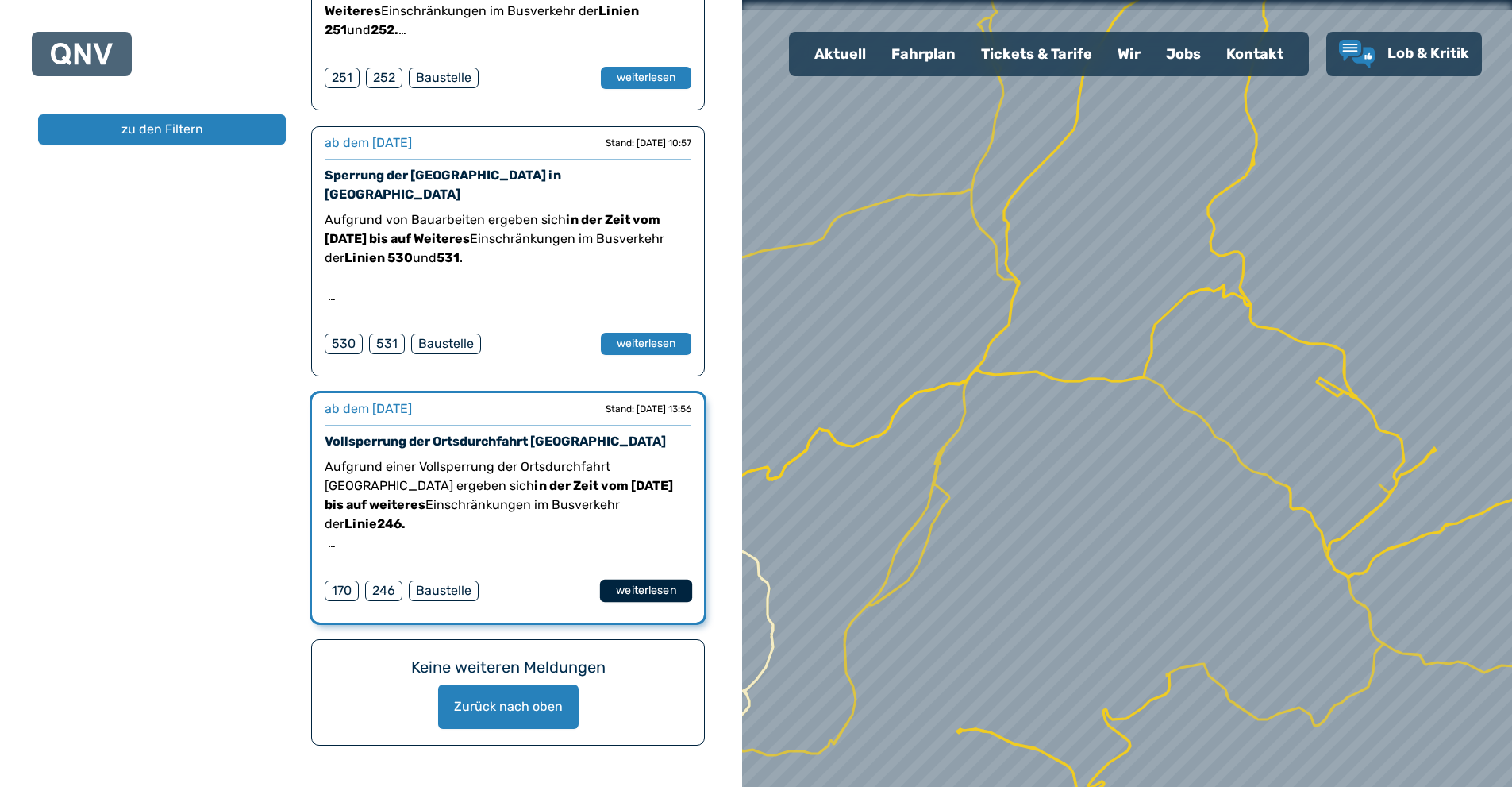
click at [641, 580] on button "weiterlesen" at bounding box center [646, 592] width 92 height 23
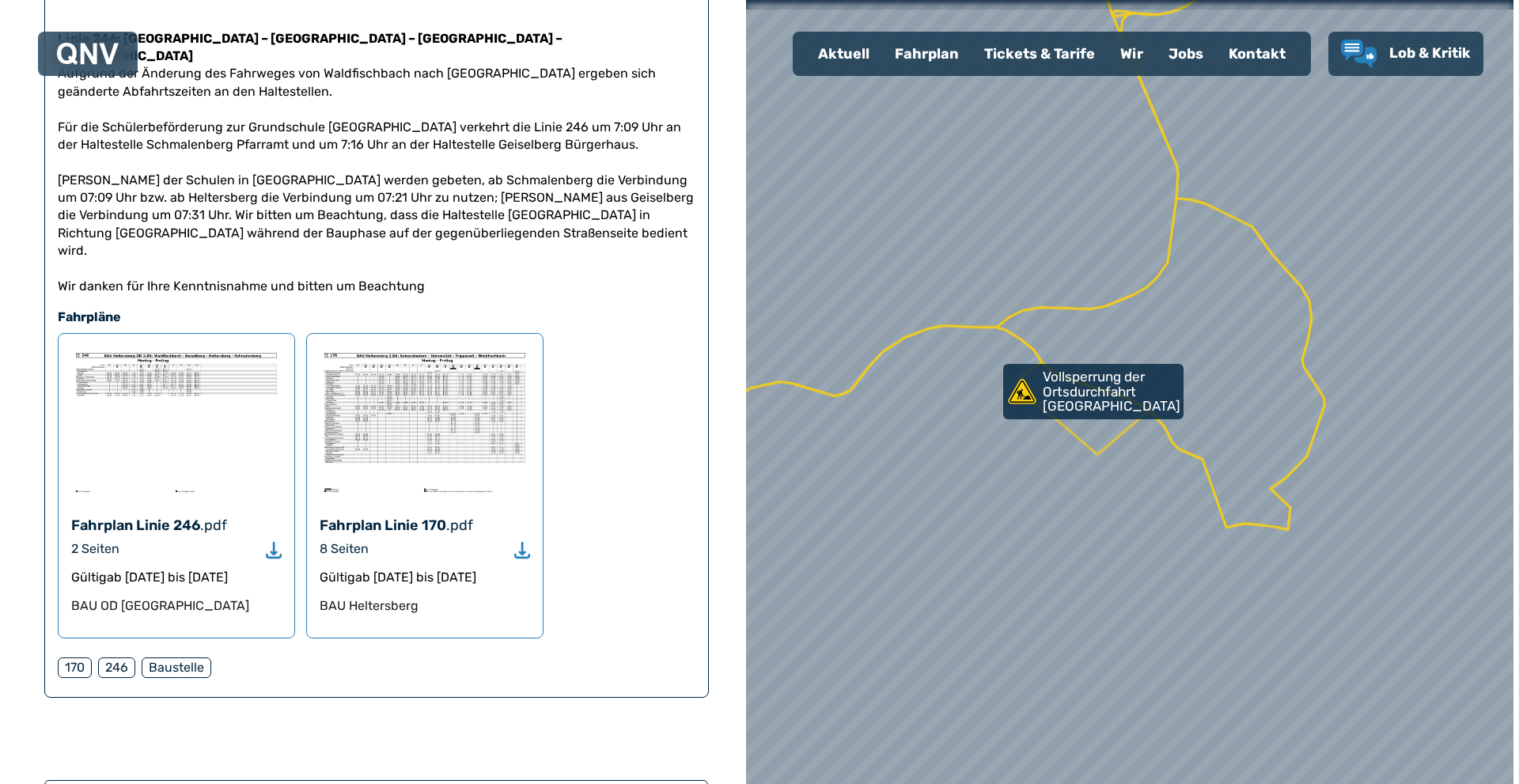
scroll to position [474, 0]
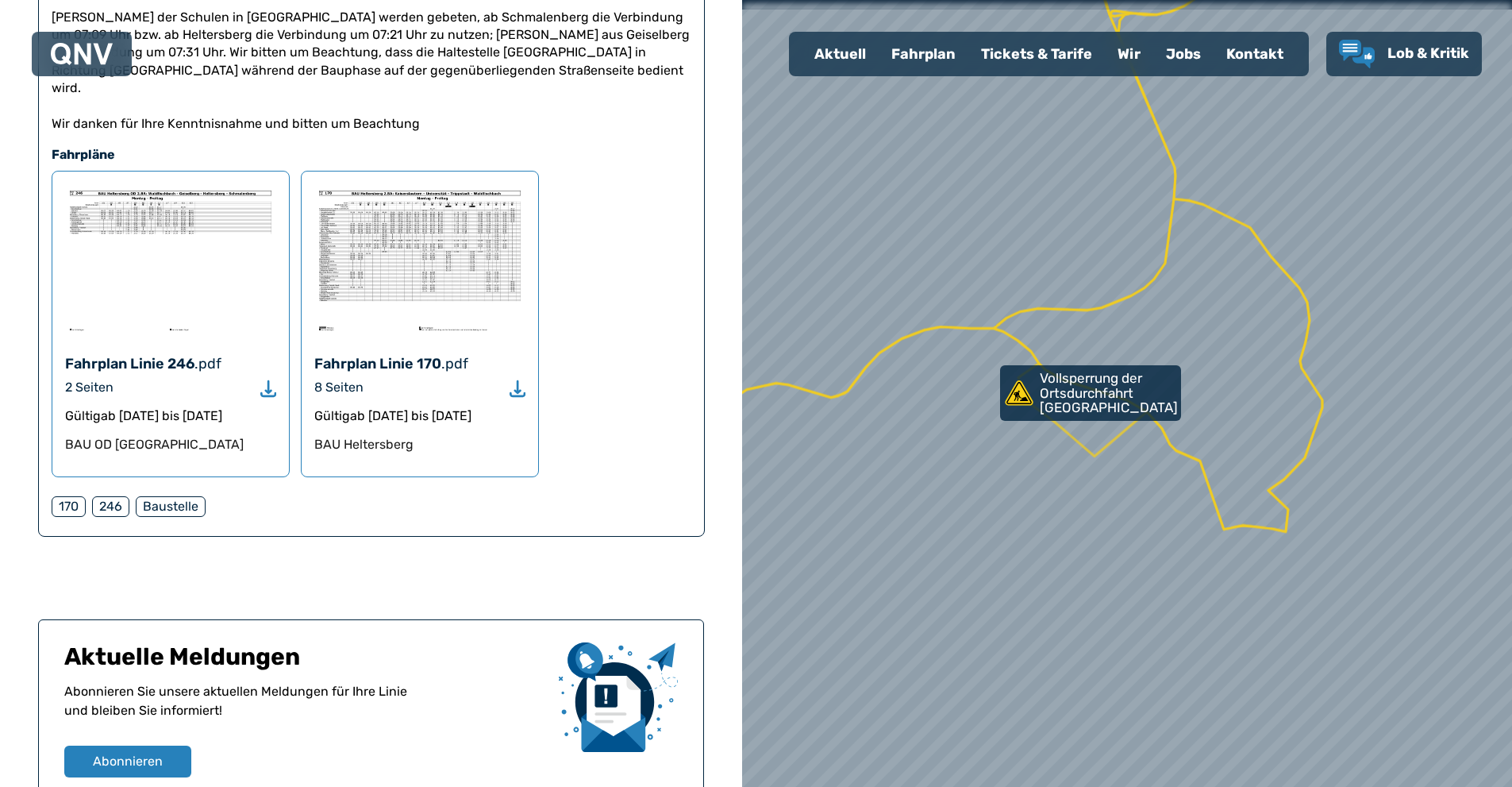
click at [375, 268] on img at bounding box center [420, 260] width 212 height 151
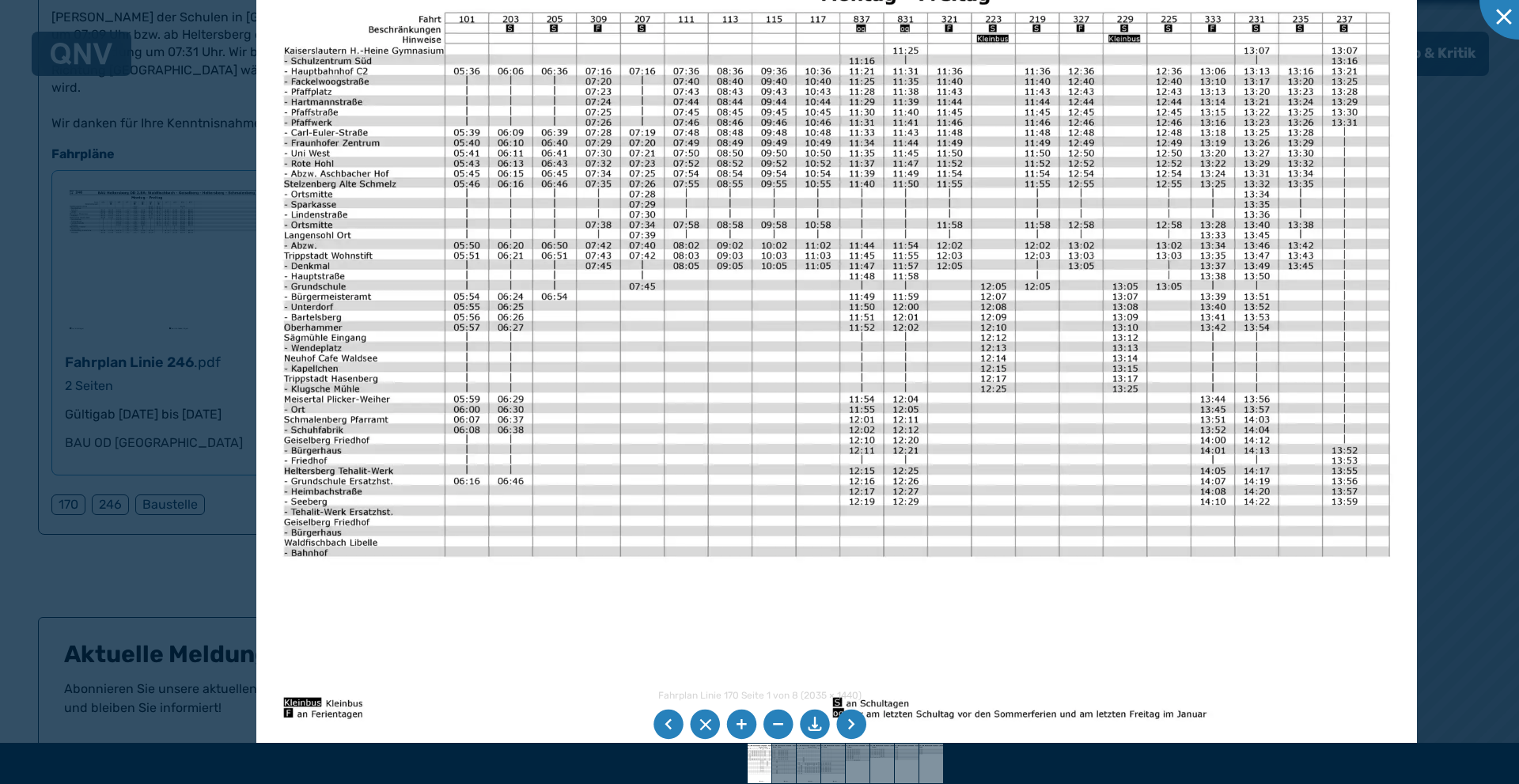
click at [179, 461] on div at bounding box center [759, 392] width 1519 height 784
click at [171, 386] on div at bounding box center [759, 392] width 1519 height 784
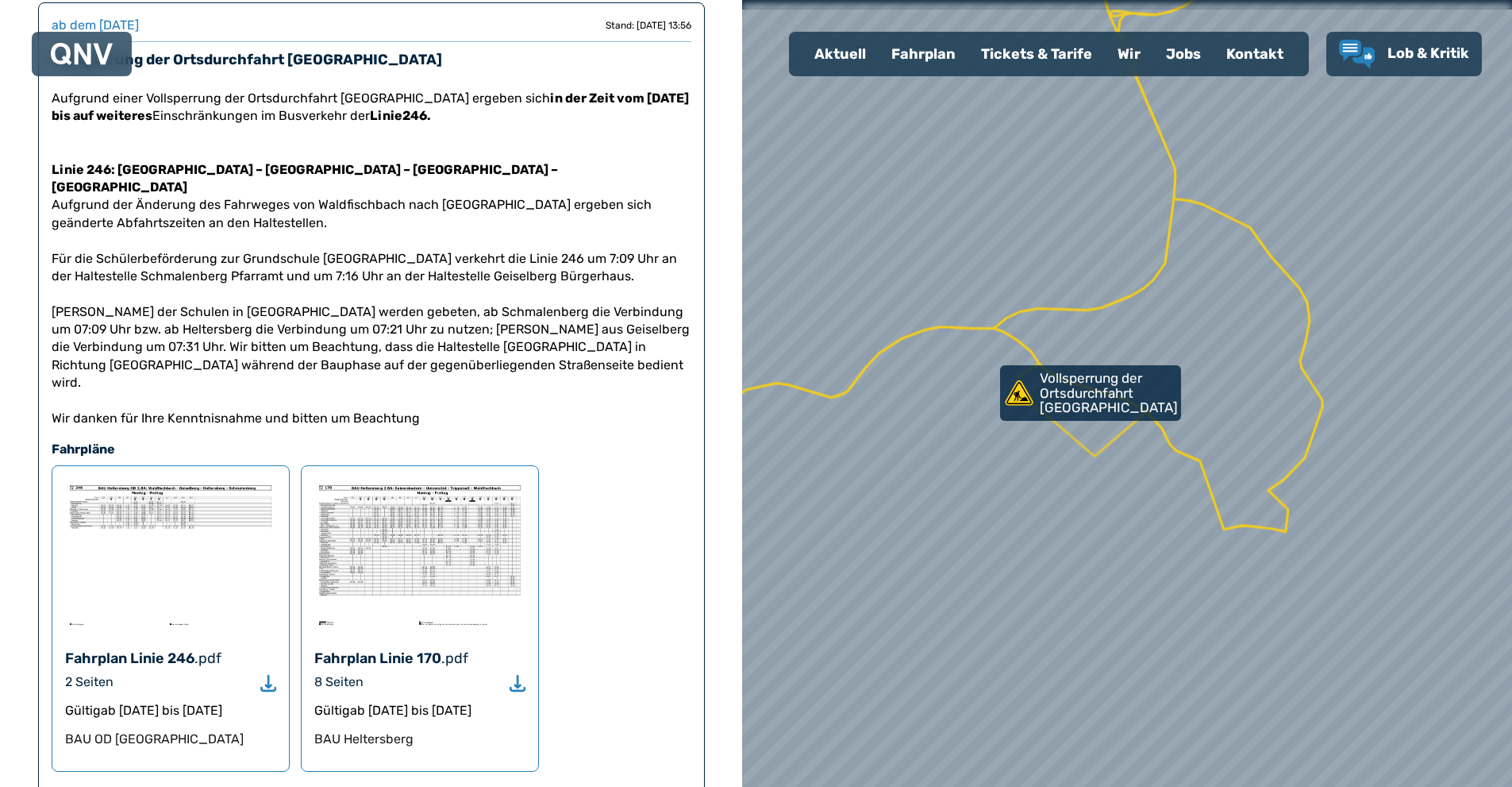
scroll to position [159, 0]
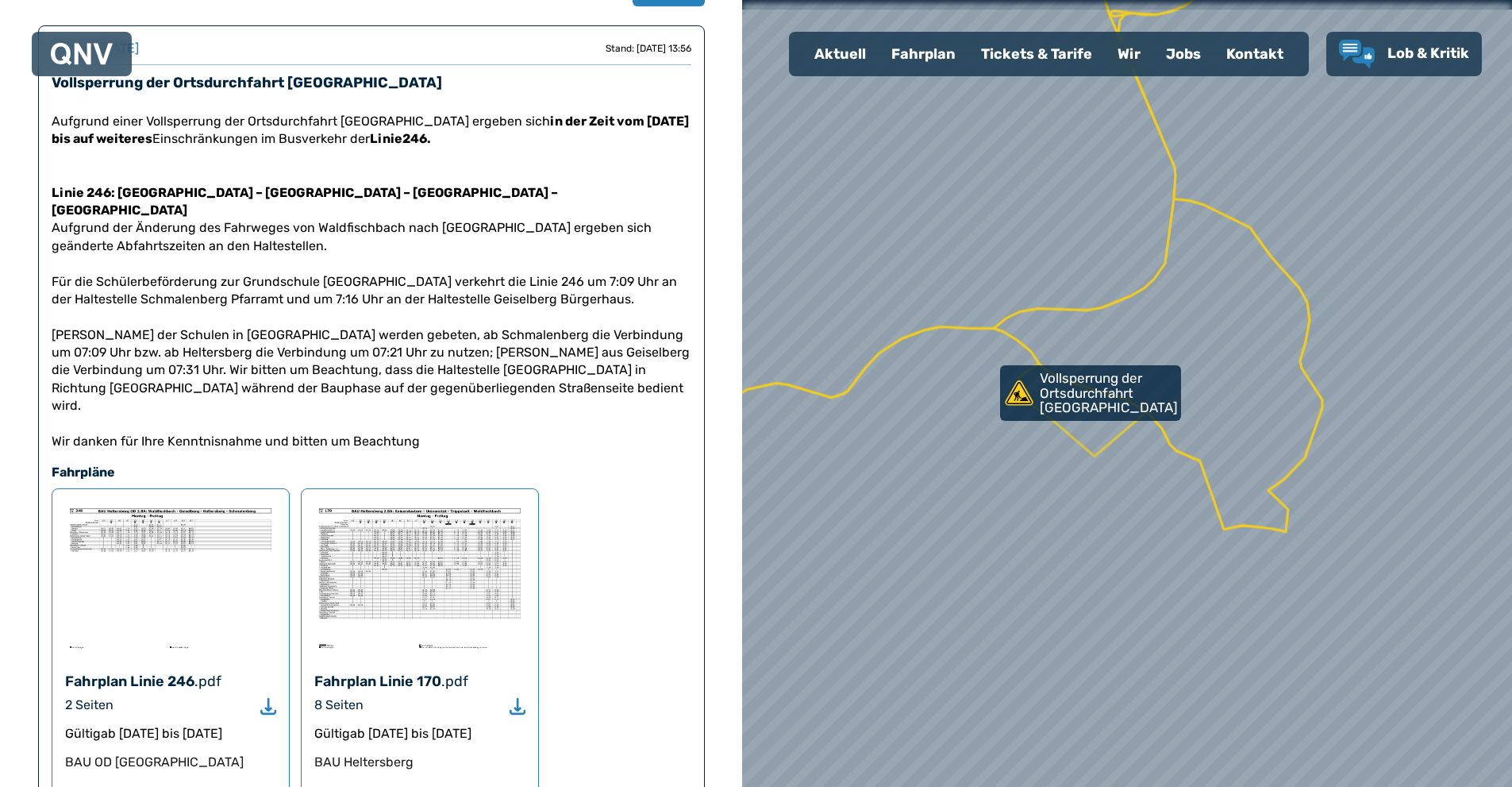
click at [930, 379] on div at bounding box center [1127, 393] width 924 height 944
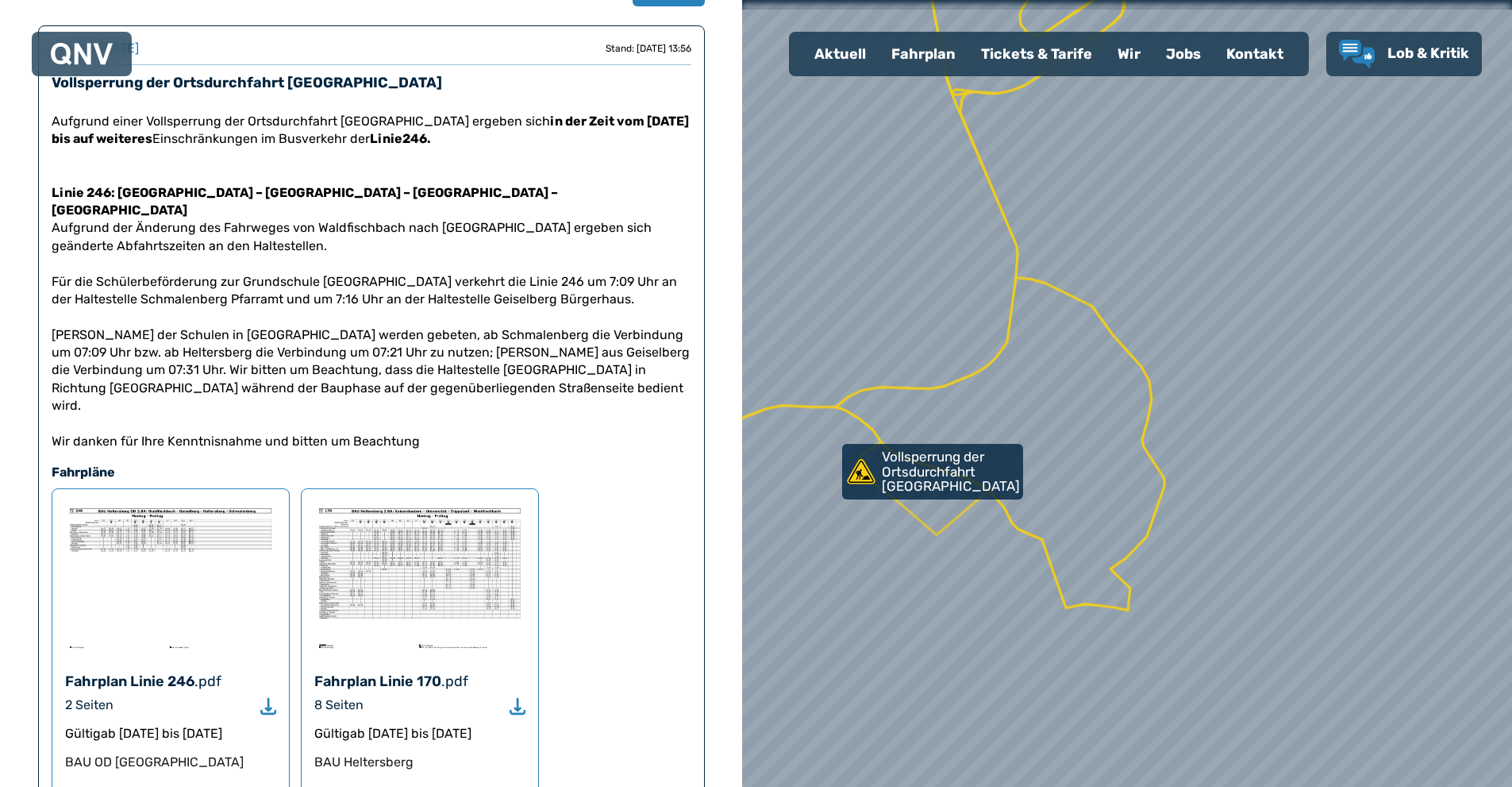
drag, startPoint x: 942, startPoint y: 386, endPoint x: 765, endPoint y: 516, distance: 219.6
click at [765, 516] on div at bounding box center [1088, 413] width 924 height 944
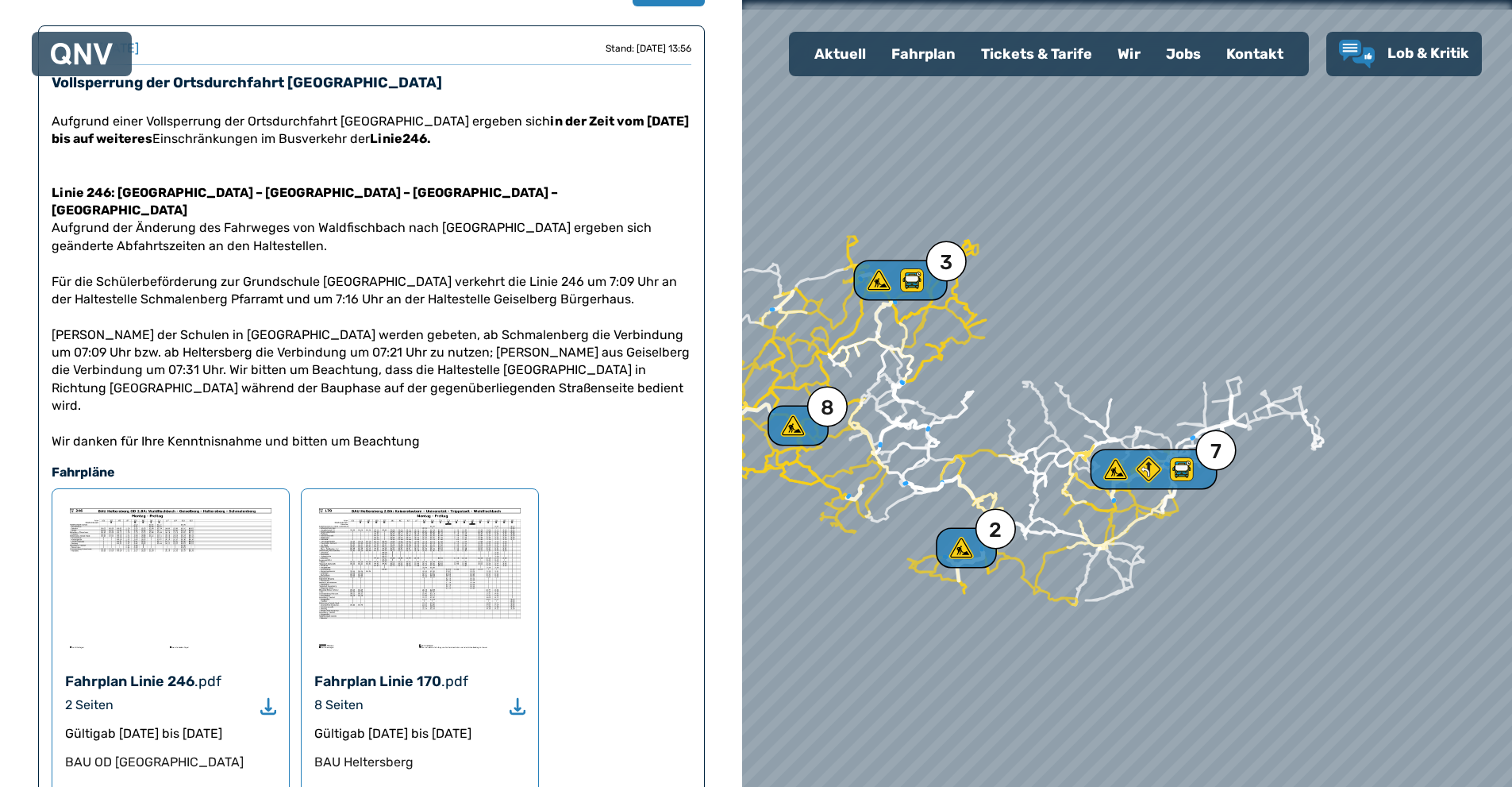
drag, startPoint x: 942, startPoint y: 298, endPoint x: 1005, endPoint y: 384, distance: 106.6
click at [1005, 384] on div at bounding box center [1127, 393] width 924 height 944
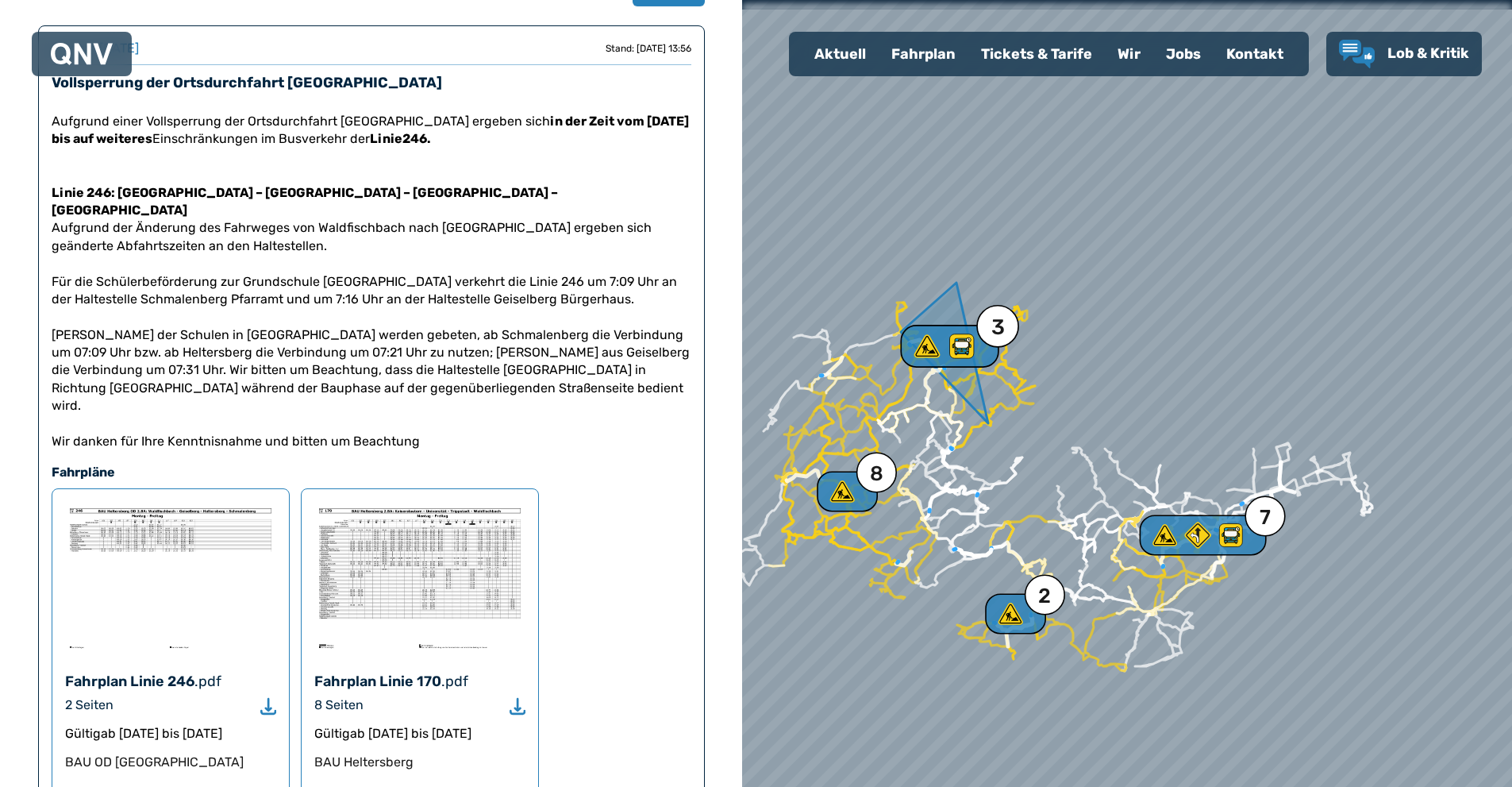
click at [981, 338] on div "3" at bounding box center [998, 326] width 43 height 43
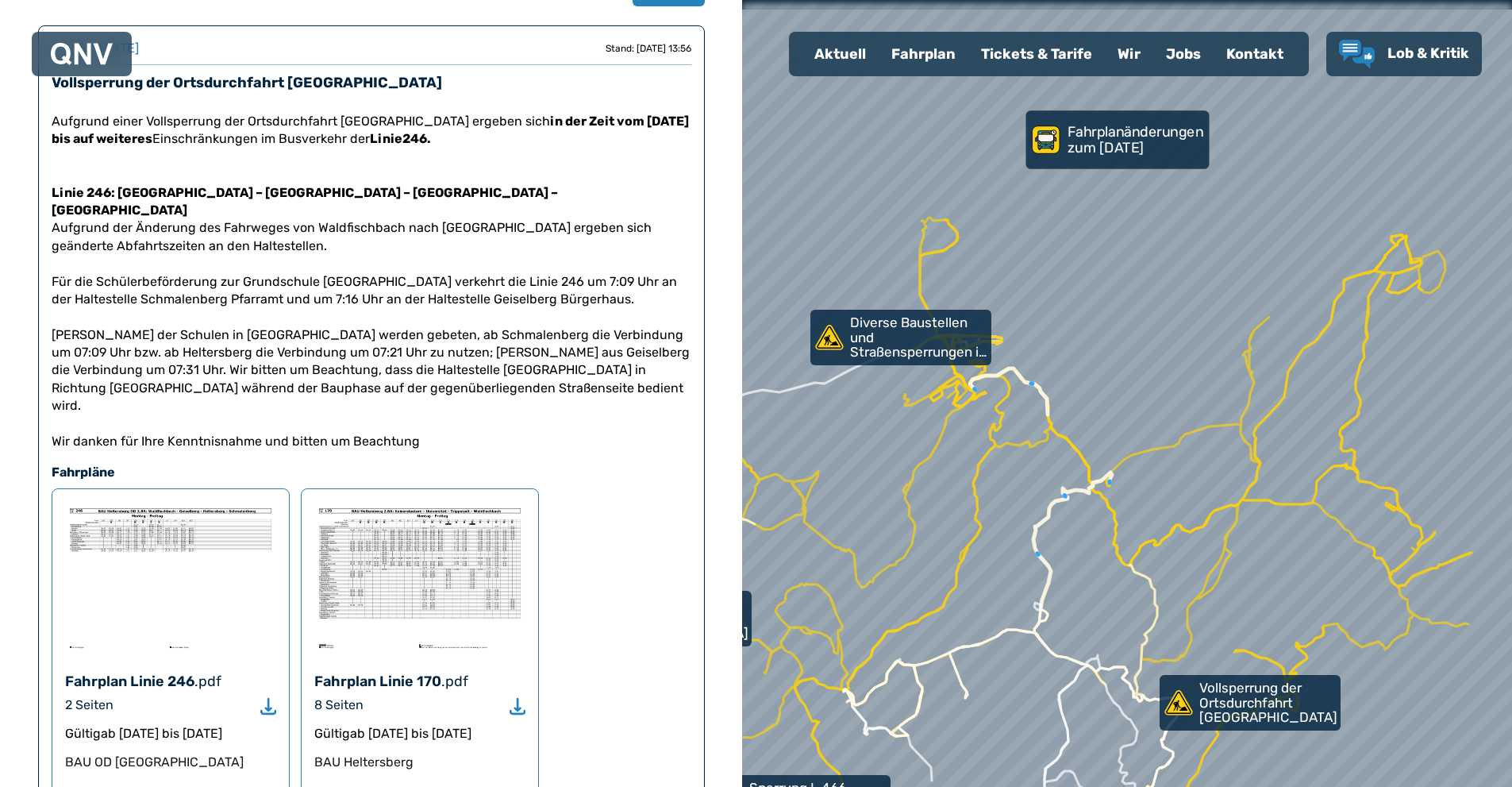
click at [1105, 149] on p "Fahrplanänderungen zum [DATE]" at bounding box center [1136, 139] width 138 height 31
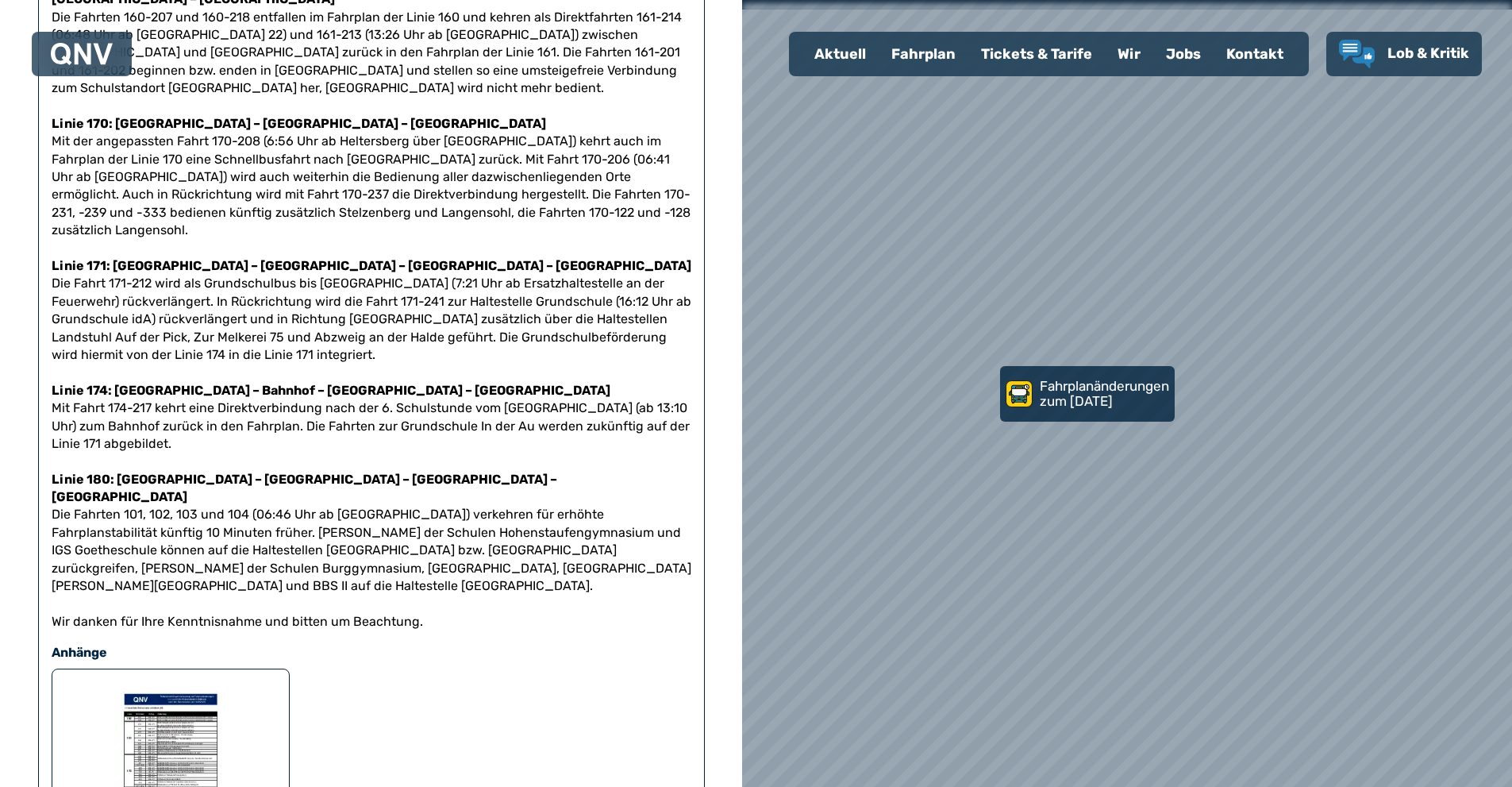
scroll to position [238, 0]
